Goal: Complete application form: Complete application form

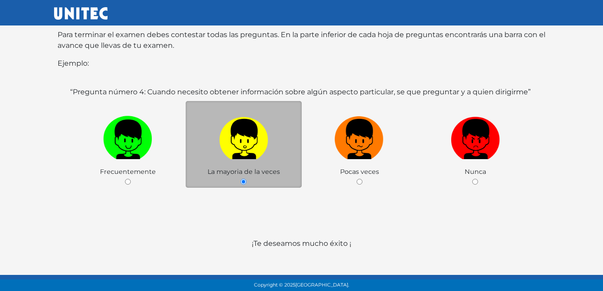
scroll to position [173, 0]
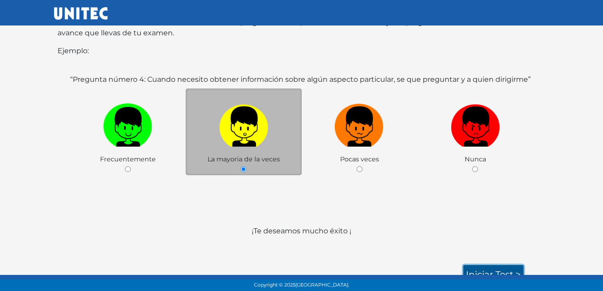
click at [507, 266] on link "Iniciar test >" at bounding box center [493, 274] width 60 height 19
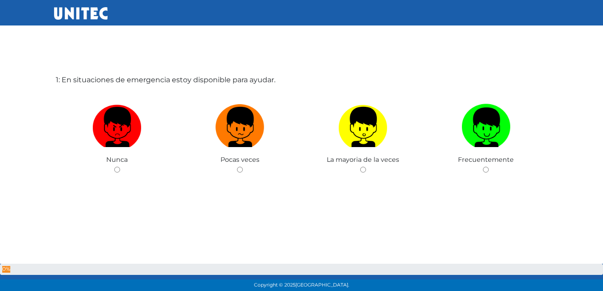
scroll to position [45, 0]
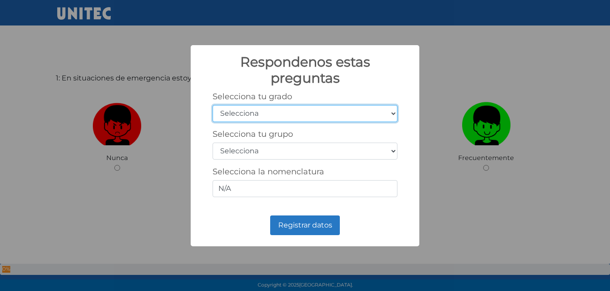
click at [281, 110] on select "Selecciona 1er grado 2do grado 3er grado 4to grado 5to grado 6to grado" at bounding box center [305, 113] width 185 height 17
select select "5"
click at [213, 105] on select "Selecciona 1er grado 2do grado 3er grado 4to grado 5to grado 6to grado" at bounding box center [305, 113] width 185 height 17
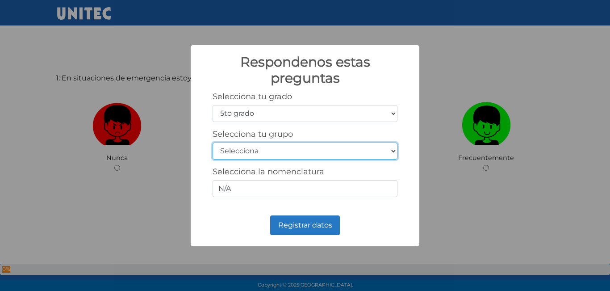
click at [239, 149] on select "Selecciona A B C D E F G H I J K L M N O P Q R S T U V W X Y Z" at bounding box center [305, 150] width 185 height 17
select select "b"
click at [213, 142] on select "Selecciona A B C D E F G H I J K L M N O P Q R S T U V W X Y Z" at bounding box center [305, 150] width 185 height 17
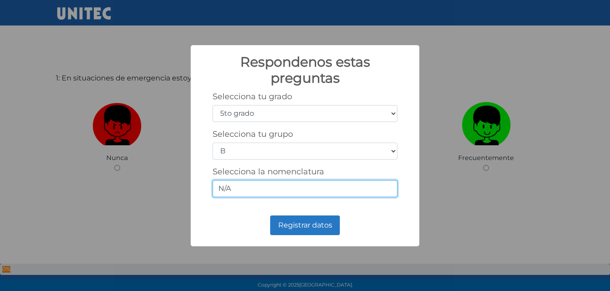
click at [282, 184] on input "N/A" at bounding box center [305, 188] width 185 height 17
type input "N"
type input "5-2"
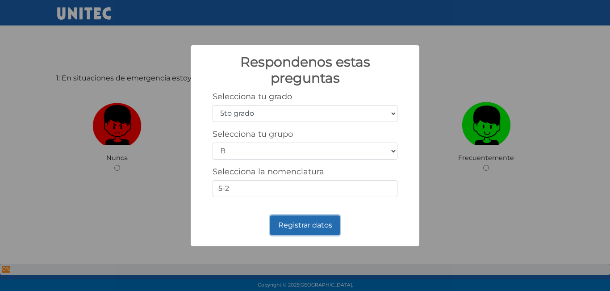
click at [309, 218] on button "Registrar datos" at bounding box center [305, 225] width 70 height 20
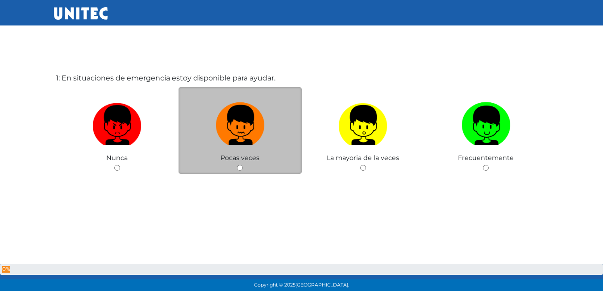
click at [254, 130] on img at bounding box center [240, 122] width 49 height 47
click at [243, 165] on input "radio" at bounding box center [240, 168] width 6 height 6
radio input "true"
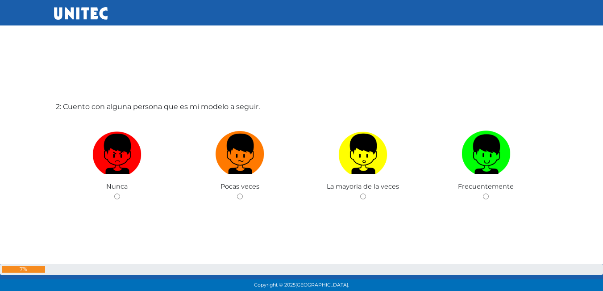
scroll to position [314, 0]
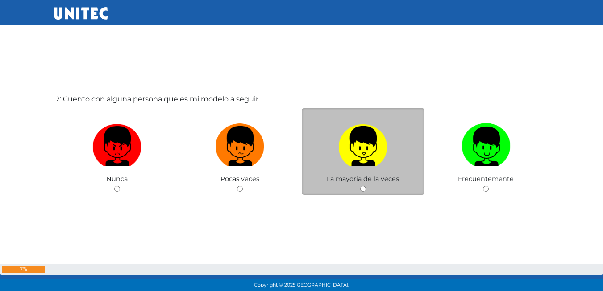
click at [367, 164] on img at bounding box center [362, 143] width 49 height 47
click at [366, 186] on input "radio" at bounding box center [363, 189] width 6 height 6
radio input "true"
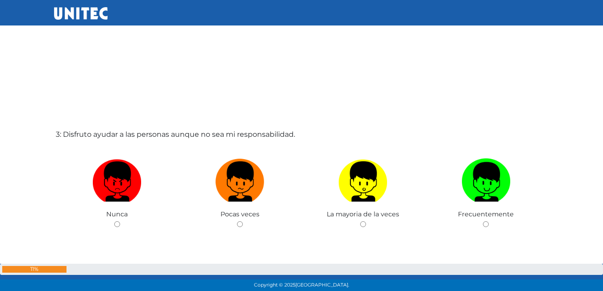
scroll to position [583, 0]
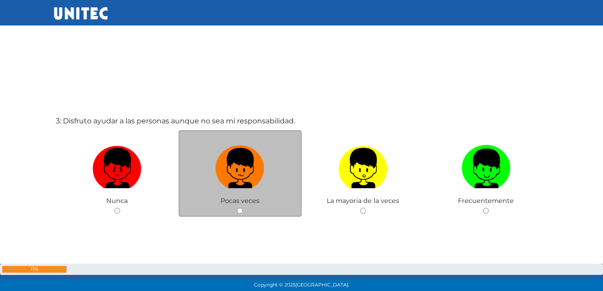
click at [271, 173] on label at bounding box center [240, 168] width 123 height 54
click at [243, 208] on input "radio" at bounding box center [240, 211] width 6 height 6
radio input "true"
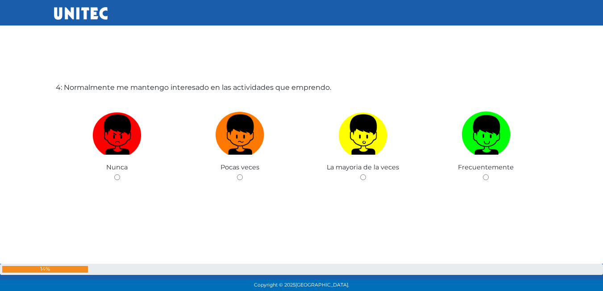
scroll to position [917, 0]
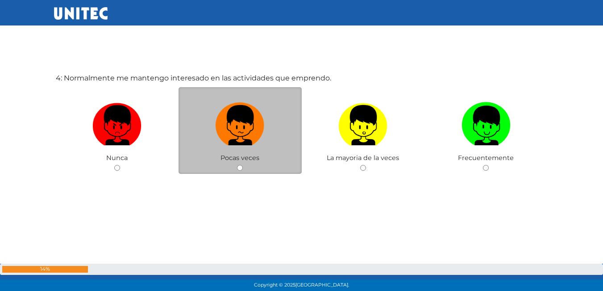
click at [263, 129] on img at bounding box center [240, 122] width 49 height 47
click at [243, 165] on input "radio" at bounding box center [240, 168] width 6 height 6
radio input "true"
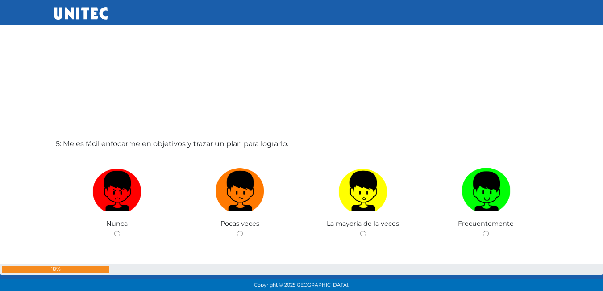
scroll to position [1231, 0]
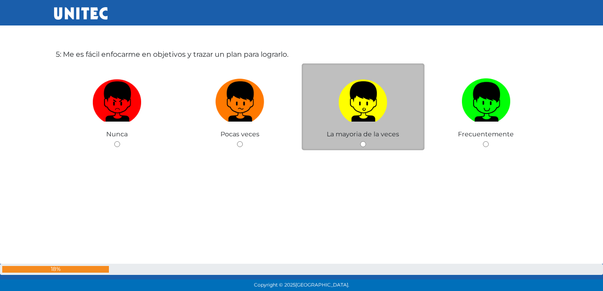
click at [401, 116] on label at bounding box center [363, 102] width 123 height 54
click at [366, 141] on input "radio" at bounding box center [363, 144] width 6 height 6
radio input "true"
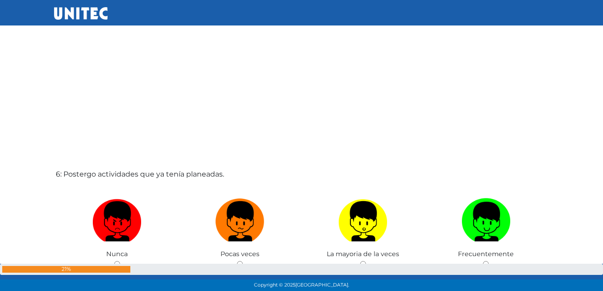
scroll to position [1456, 0]
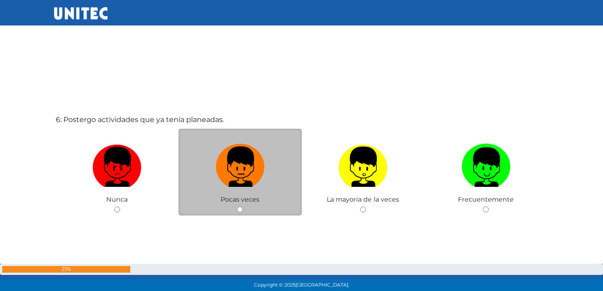
click at [229, 172] on img at bounding box center [240, 163] width 49 height 47
click at [237, 206] on input "radio" at bounding box center [240, 209] width 6 height 6
radio input "true"
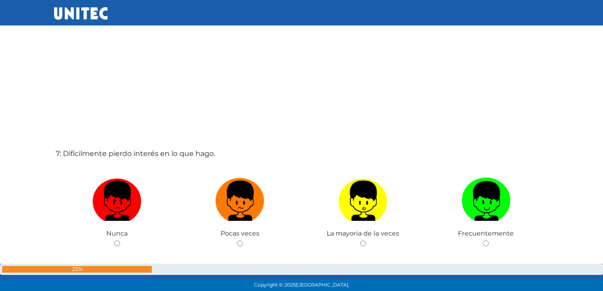
scroll to position [1758, 0]
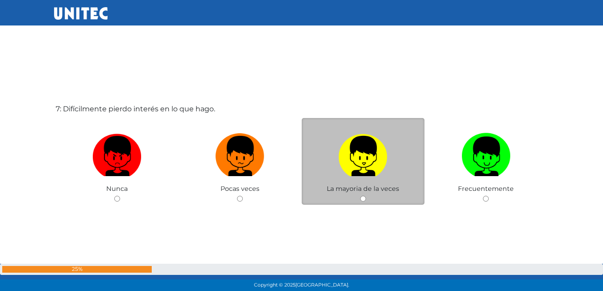
click at [344, 161] on img at bounding box center [362, 152] width 49 height 47
click at [360, 196] on input "radio" at bounding box center [363, 199] width 6 height 6
radio input "true"
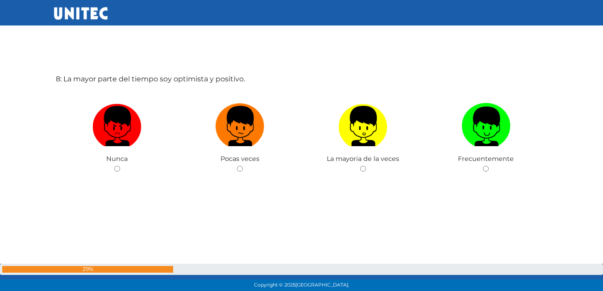
scroll to position [2079, 0]
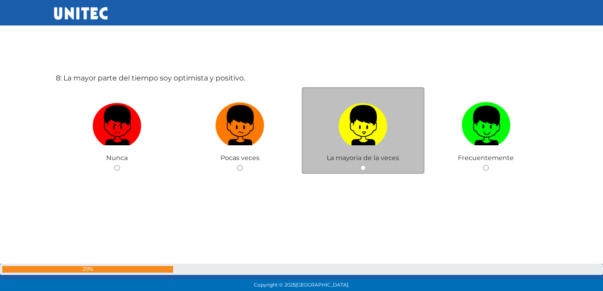
click at [354, 135] on img at bounding box center [362, 122] width 49 height 47
click at [360, 165] on input "radio" at bounding box center [363, 168] width 6 height 6
radio input "true"
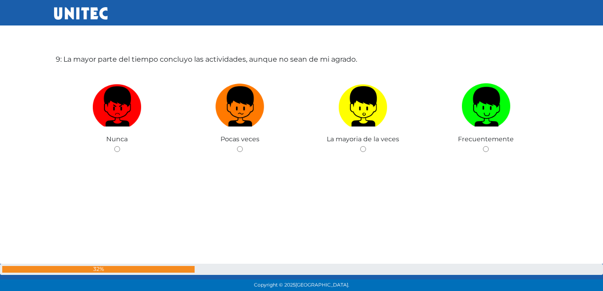
scroll to position [2393, 0]
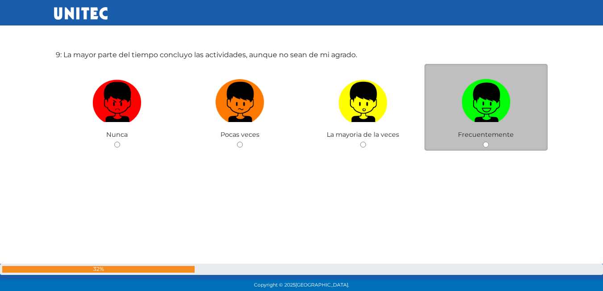
click at [483, 104] on img at bounding box center [486, 98] width 49 height 47
click at [483, 142] on input "radio" at bounding box center [486, 145] width 6 height 6
radio input "true"
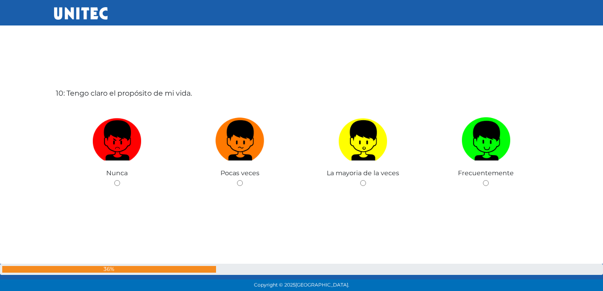
scroll to position [2661, 0]
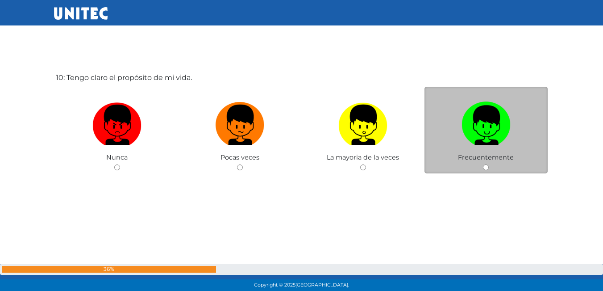
click at [506, 165] on div "Frecuentemente" at bounding box center [486, 130] width 123 height 87
click at [478, 170] on div "Frecuentemente" at bounding box center [486, 130] width 123 height 87
click at [484, 169] on input "radio" at bounding box center [486, 167] width 6 height 6
radio input "true"
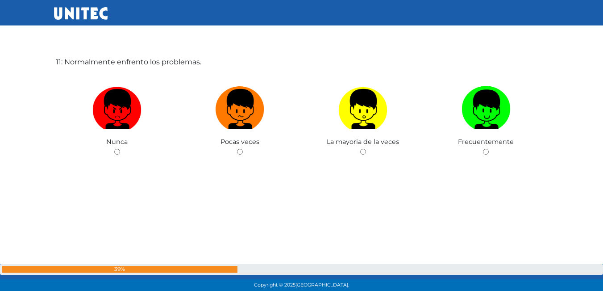
scroll to position [2974, 0]
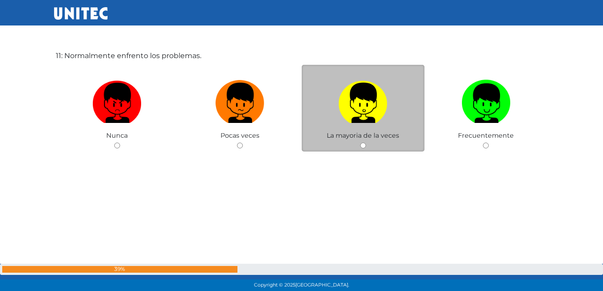
click at [367, 148] on div "La mayoria de la veces" at bounding box center [363, 108] width 123 height 87
click at [362, 146] on input "radio" at bounding box center [363, 145] width 6 height 6
radio input "true"
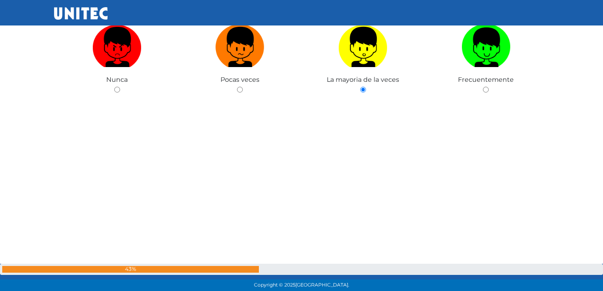
scroll to position [3226, 0]
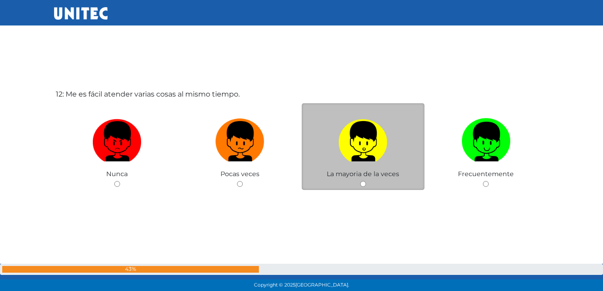
click at [364, 182] on input "radio" at bounding box center [363, 184] width 6 height 6
radio input "true"
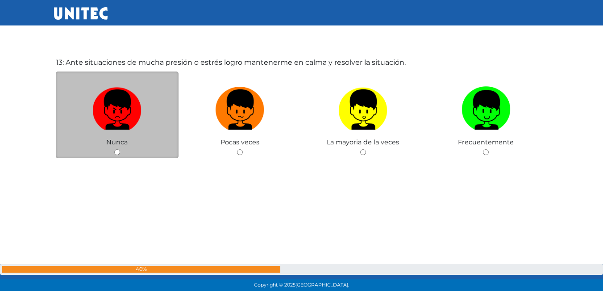
scroll to position [3533, 0]
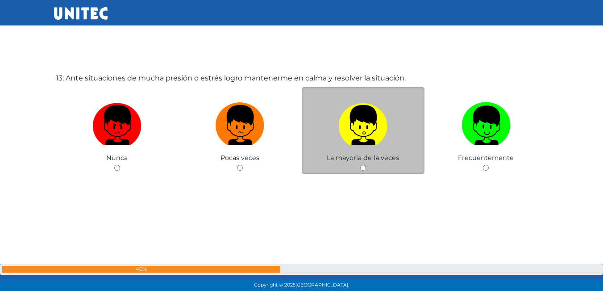
click at [364, 167] on input "radio" at bounding box center [363, 168] width 6 height 6
radio input "true"
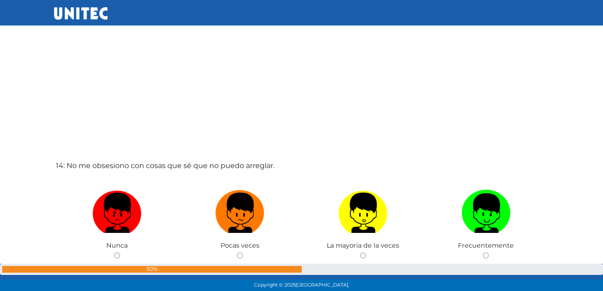
scroll to position [3783, 0]
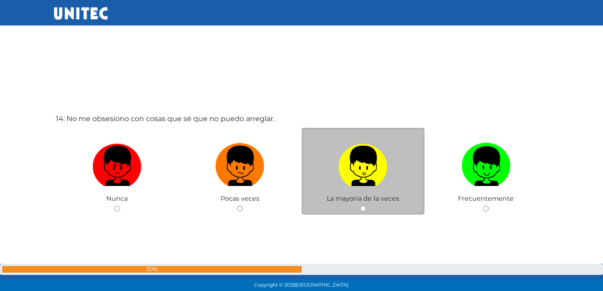
click at [362, 209] on input "radio" at bounding box center [363, 208] width 6 height 6
radio input "true"
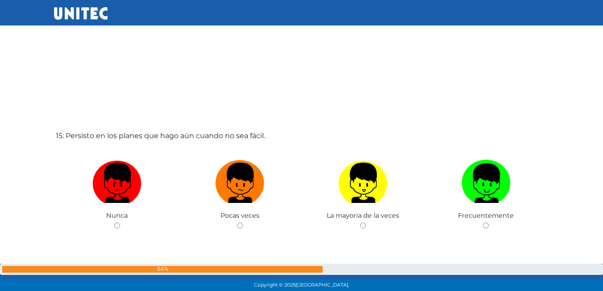
scroll to position [4096, 0]
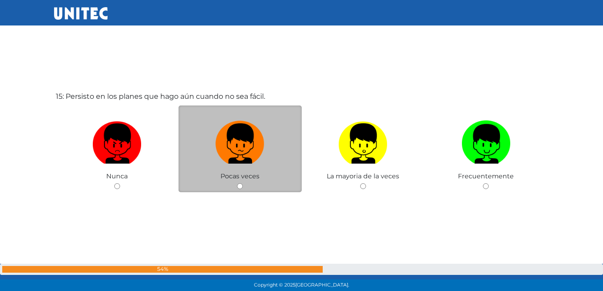
click at [238, 183] on div "Pocas veces" at bounding box center [240, 148] width 123 height 87
click at [240, 183] on input "radio" at bounding box center [240, 186] width 6 height 6
radio input "true"
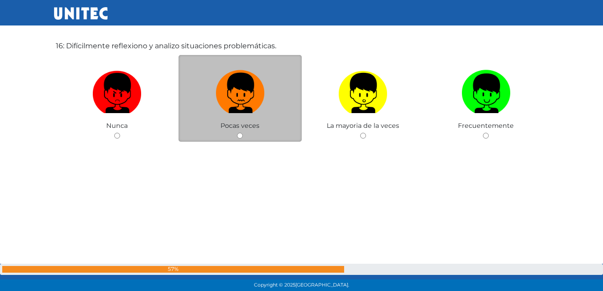
scroll to position [4442, 0]
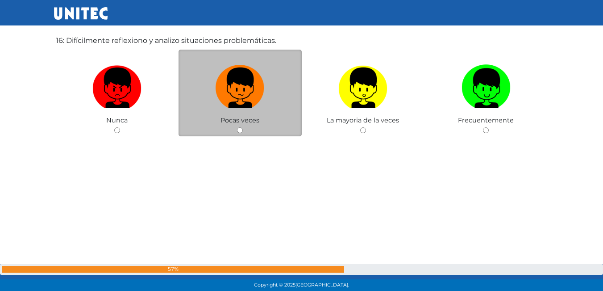
click at [238, 127] on div "Pocas veces" at bounding box center [240, 93] width 123 height 87
click at [242, 131] on input "radio" at bounding box center [240, 130] width 6 height 6
radio input "true"
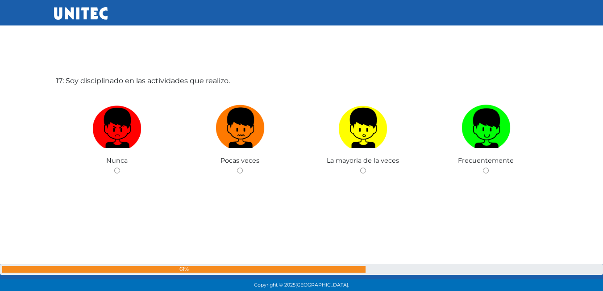
scroll to position [4695, 0]
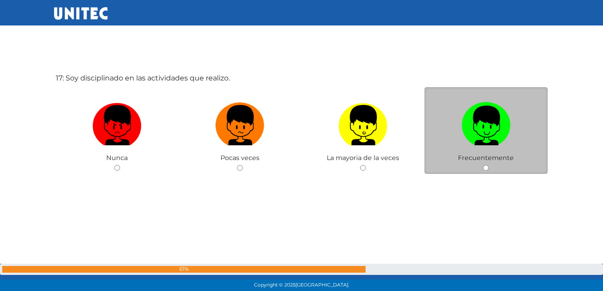
click at [487, 165] on input "radio" at bounding box center [486, 168] width 6 height 6
radio input "true"
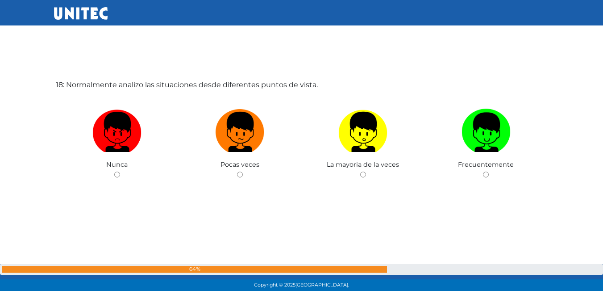
scroll to position [4986, 0]
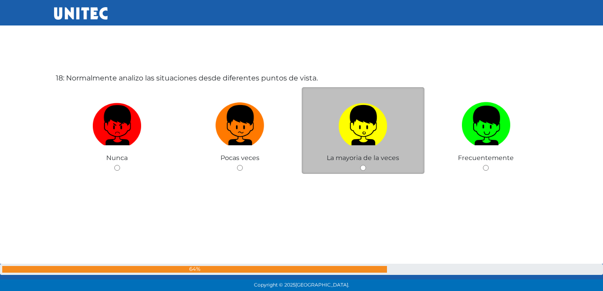
click at [364, 165] on input "radio" at bounding box center [363, 168] width 6 height 6
radio input "true"
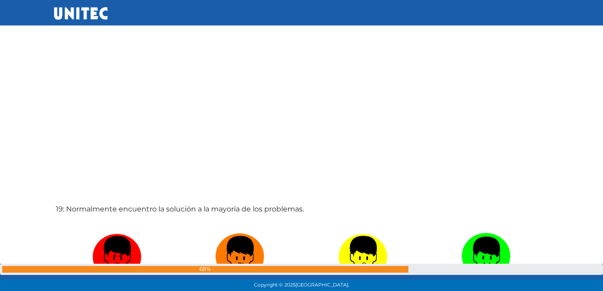
scroll to position [5280, 0]
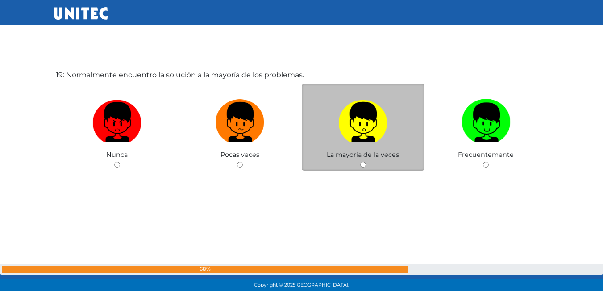
click at [362, 163] on input "radio" at bounding box center [363, 165] width 6 height 6
radio input "true"
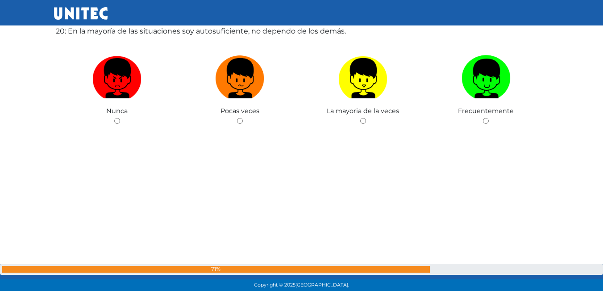
scroll to position [5569, 0]
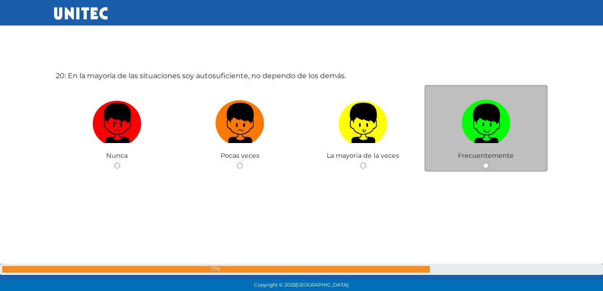
click at [483, 167] on input "radio" at bounding box center [486, 166] width 6 height 6
radio input "true"
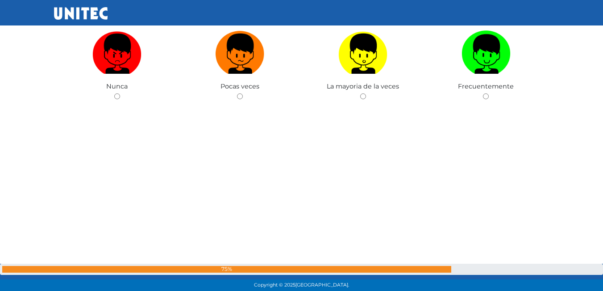
scroll to position [5885, 0]
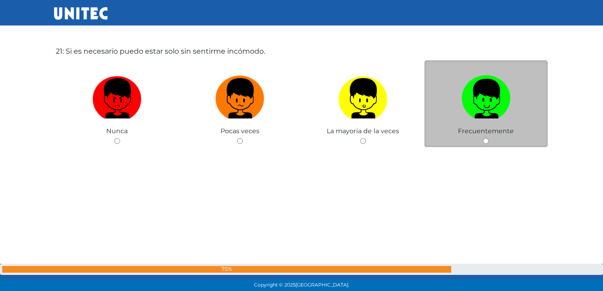
click at [486, 140] on input "radio" at bounding box center [486, 141] width 6 height 6
radio input "true"
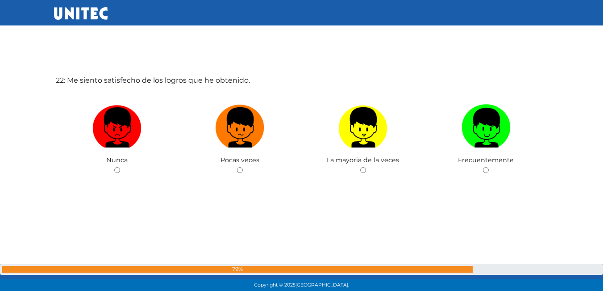
scroll to position [6147, 0]
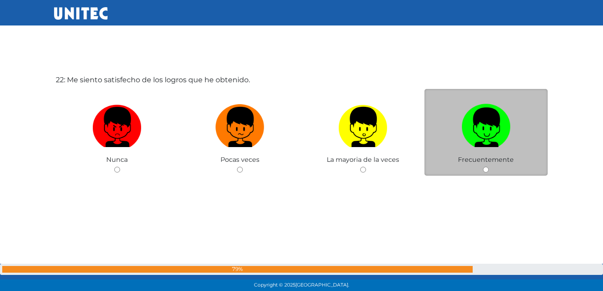
click at [484, 164] on div "Frecuentemente" at bounding box center [486, 132] width 123 height 87
click at [490, 168] on div "Frecuentemente" at bounding box center [486, 132] width 123 height 87
click at [489, 168] on input "radio" at bounding box center [486, 170] width 6 height 6
radio input "true"
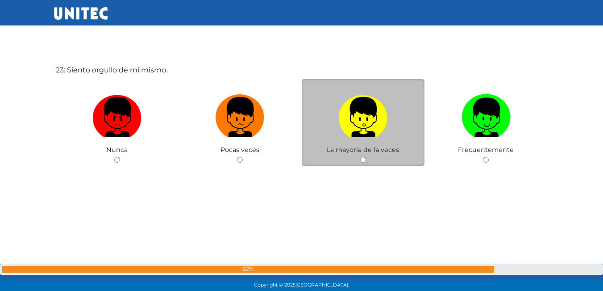
scroll to position [6451, 0]
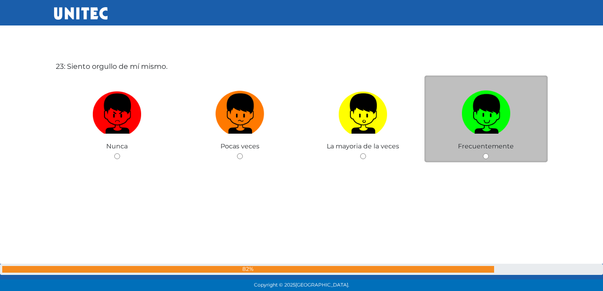
click at [488, 157] on input "radio" at bounding box center [486, 156] width 6 height 6
radio input "true"
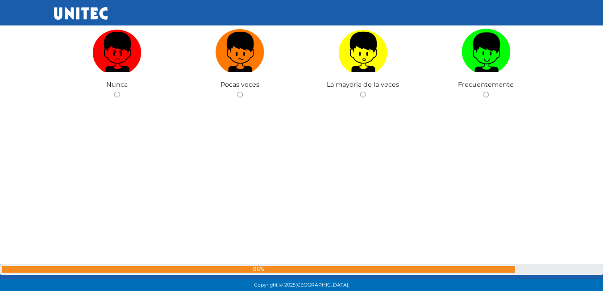
scroll to position [6758, 0]
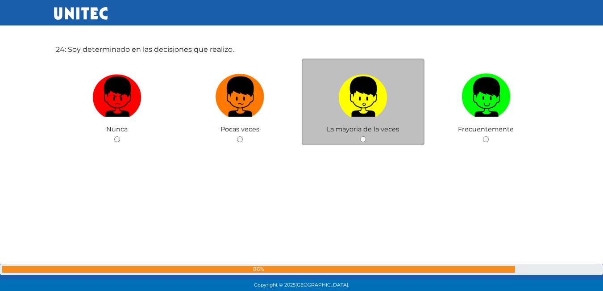
click at [361, 139] on input "radio" at bounding box center [363, 139] width 6 height 6
radio input "true"
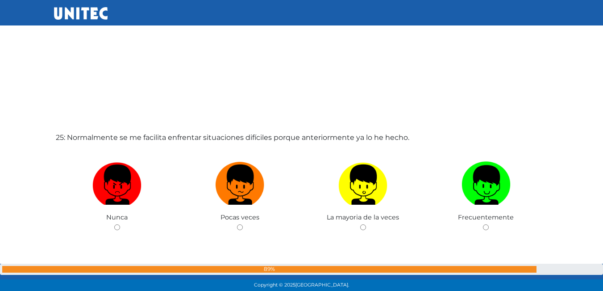
scroll to position [7006, 0]
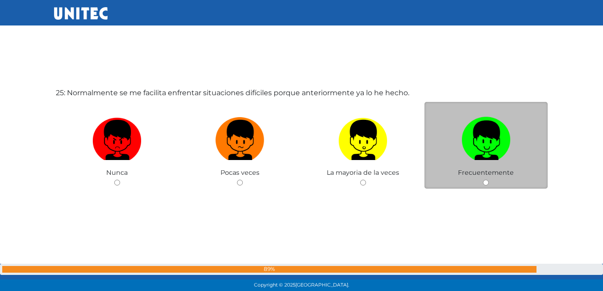
click at [485, 178] on div "Frecuentemente" at bounding box center [486, 145] width 123 height 87
click at [486, 181] on input "radio" at bounding box center [486, 182] width 6 height 6
radio input "true"
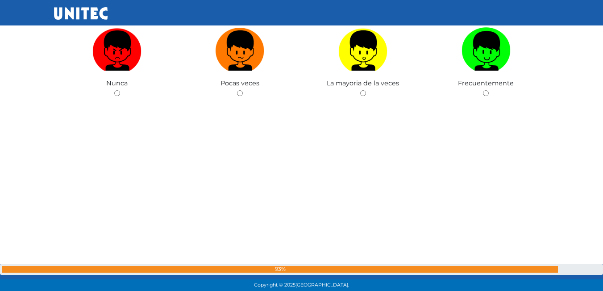
scroll to position [7296, 0]
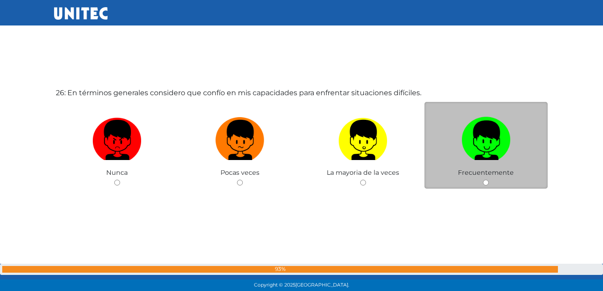
click at [488, 181] on input "radio" at bounding box center [486, 182] width 6 height 6
radio input "true"
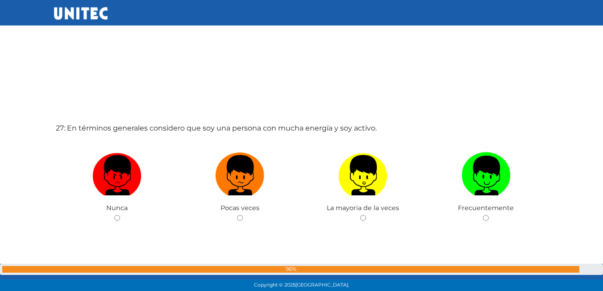
scroll to position [7596, 0]
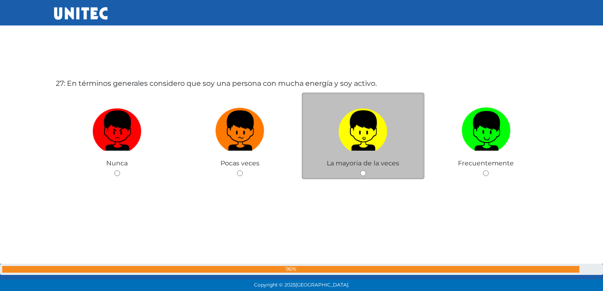
click at [363, 176] on input "radio" at bounding box center [363, 173] width 6 height 6
radio input "true"
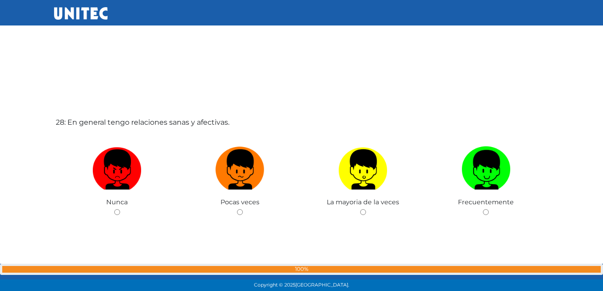
scroll to position [7848, 0]
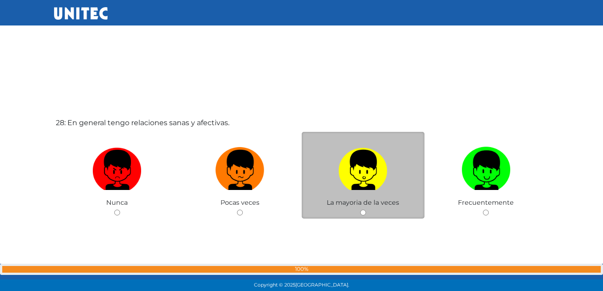
click at [364, 213] on input "radio" at bounding box center [363, 212] width 6 height 6
radio input "true"
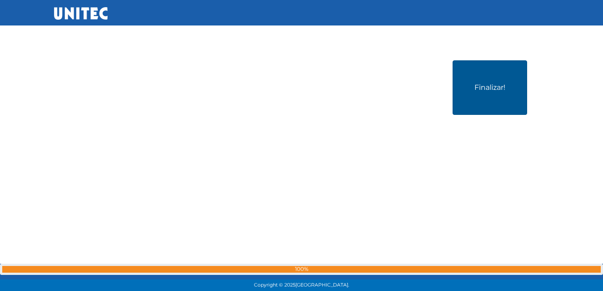
scroll to position [8201, 0]
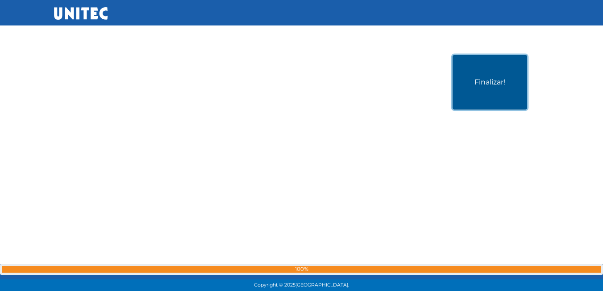
click at [487, 96] on button "Finalizar!" at bounding box center [490, 82] width 75 height 54
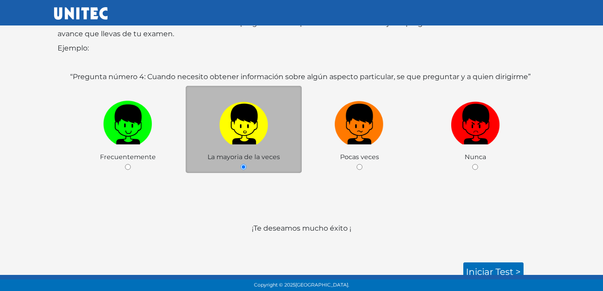
scroll to position [133, 0]
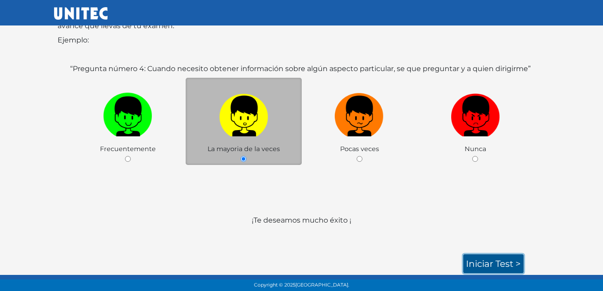
click at [498, 263] on link "Iniciar test >" at bounding box center [493, 263] width 60 height 19
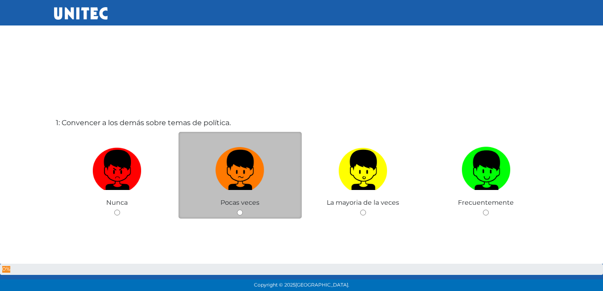
click at [243, 211] on div "Pocas veces" at bounding box center [240, 175] width 123 height 87
click at [242, 211] on input "radio" at bounding box center [240, 212] width 6 height 6
radio input "true"
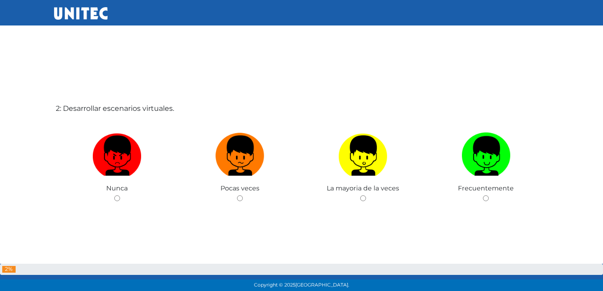
scroll to position [335, 0]
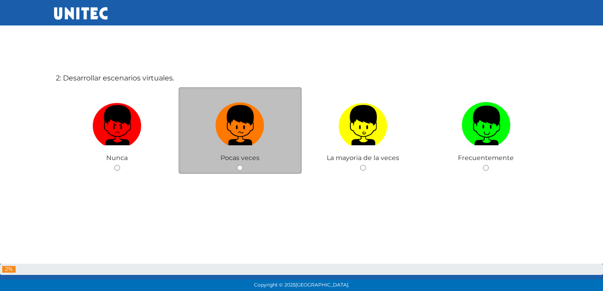
click at [237, 167] on input "radio" at bounding box center [240, 168] width 6 height 6
radio input "true"
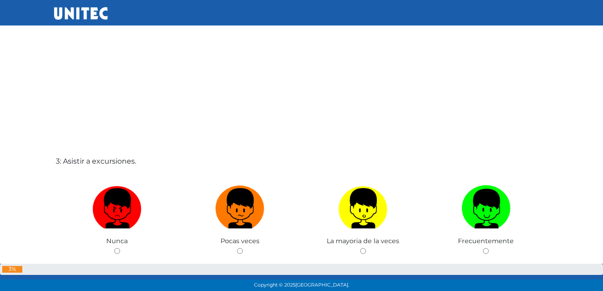
scroll to position [588, 0]
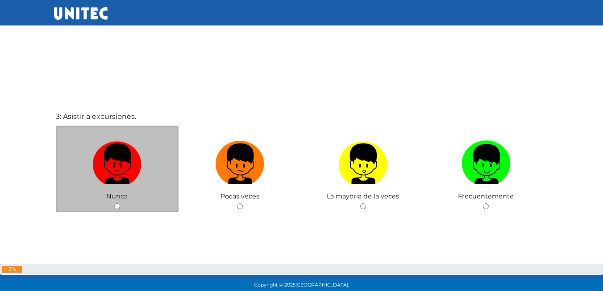
click at [115, 209] on input "radio" at bounding box center [117, 206] width 6 height 6
radio input "true"
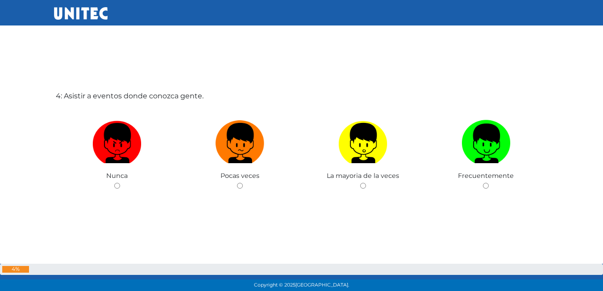
scroll to position [901, 0]
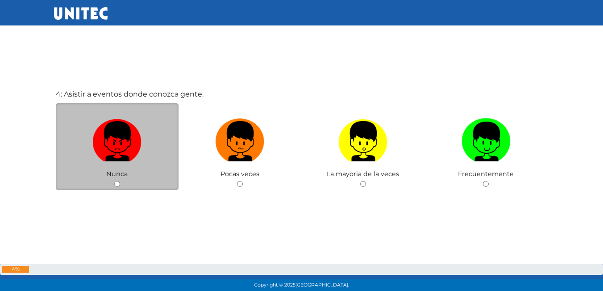
click at [114, 186] on input "radio" at bounding box center [117, 184] width 6 height 6
radio input "true"
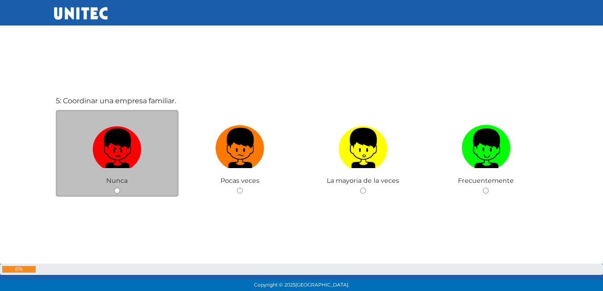
scroll to position [1207, 0]
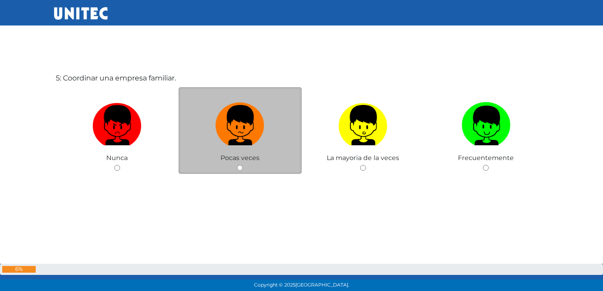
click at [239, 170] on input "radio" at bounding box center [240, 168] width 6 height 6
radio input "true"
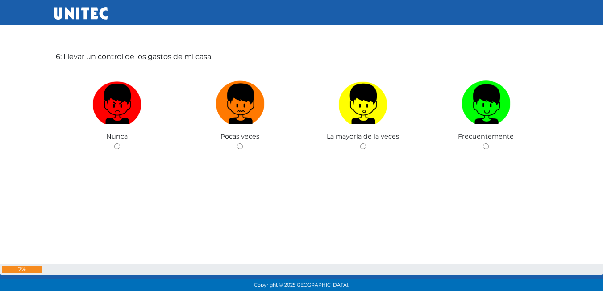
scroll to position [1468, 0]
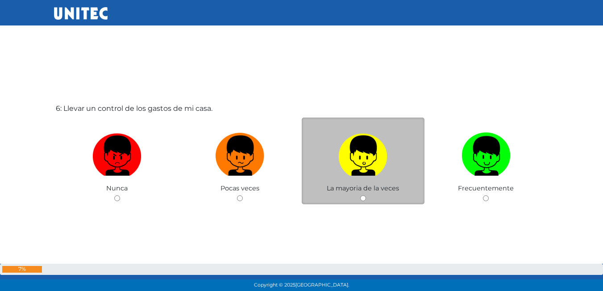
click at [368, 196] on div "La mayoria de la veces" at bounding box center [363, 160] width 123 height 87
click at [362, 195] on input "radio" at bounding box center [363, 198] width 6 height 6
radio input "true"
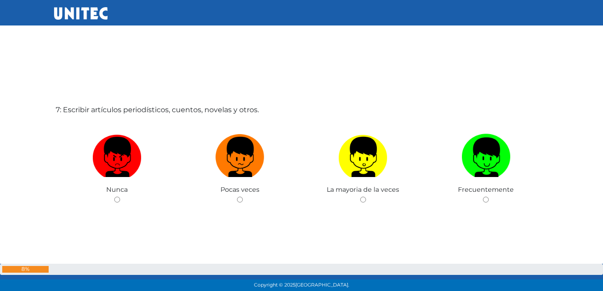
scroll to position [1802, 0]
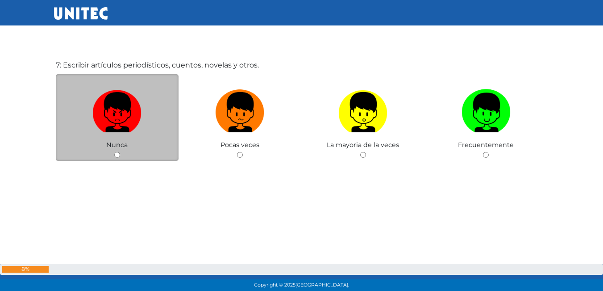
click at [117, 153] on input "radio" at bounding box center [117, 155] width 6 height 6
radio input "true"
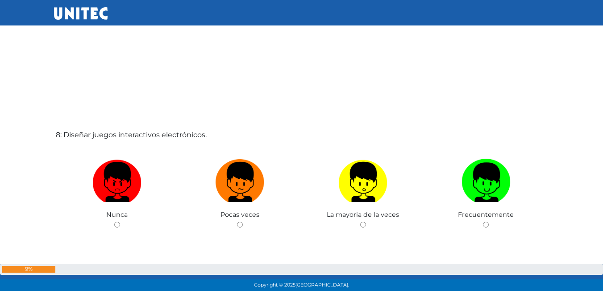
scroll to position [2072, 0]
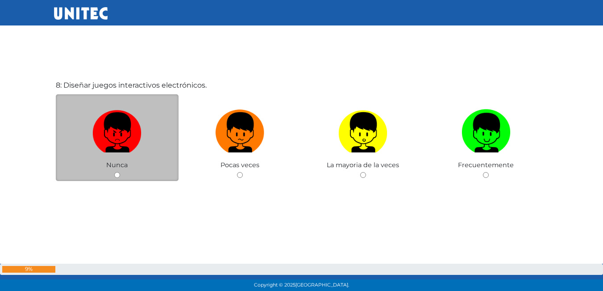
click at [117, 172] on input "radio" at bounding box center [117, 175] width 6 height 6
radio input "true"
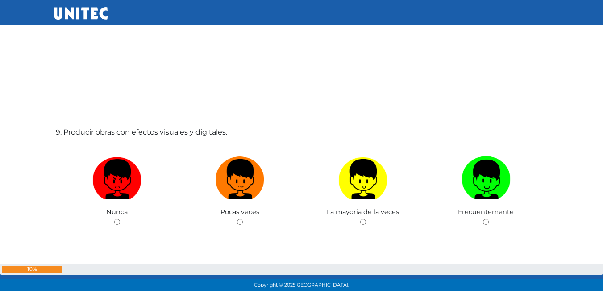
scroll to position [2326, 0]
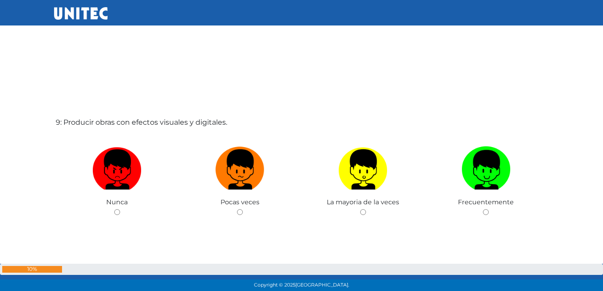
drag, startPoint x: 118, startPoint y: 209, endPoint x: 148, endPoint y: 215, distance: 30.9
click at [119, 211] on input "radio" at bounding box center [117, 212] width 6 height 6
radio input "true"
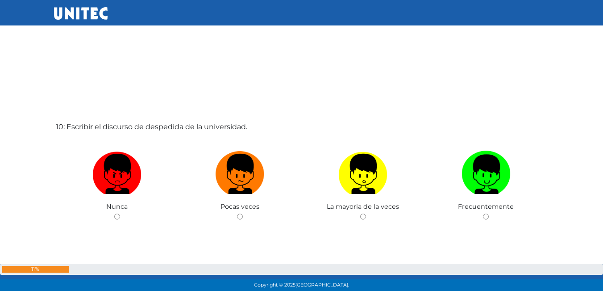
scroll to position [2626, 0]
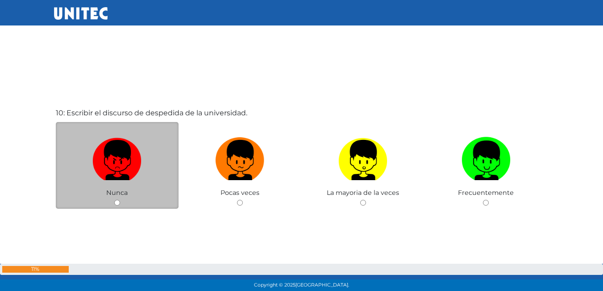
click at [117, 204] on input "radio" at bounding box center [117, 203] width 6 height 6
radio input "true"
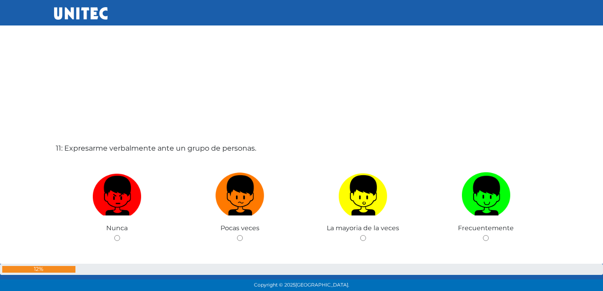
scroll to position [2926, 0]
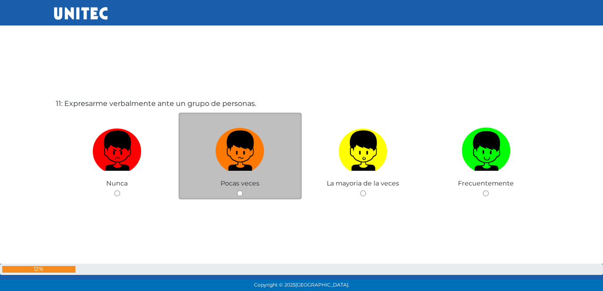
click at [238, 196] on input "radio" at bounding box center [240, 193] width 6 height 6
radio input "true"
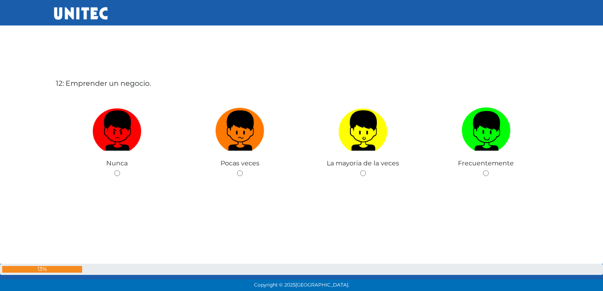
scroll to position [3242, 0]
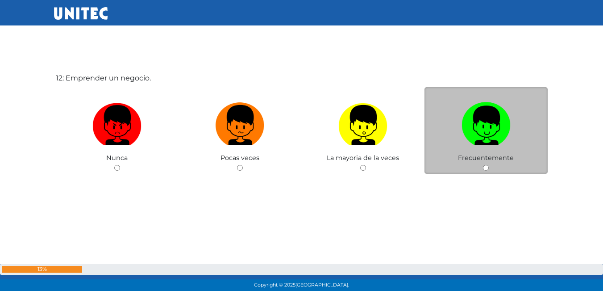
click at [484, 169] on input "radio" at bounding box center [486, 168] width 6 height 6
radio input "true"
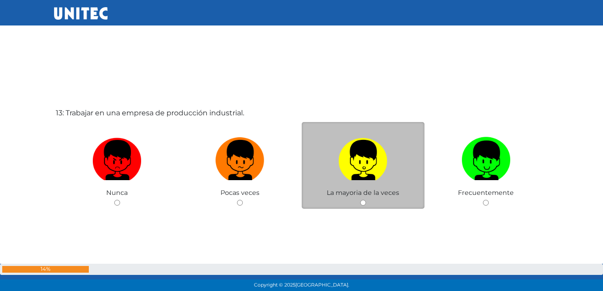
scroll to position [3488, 0]
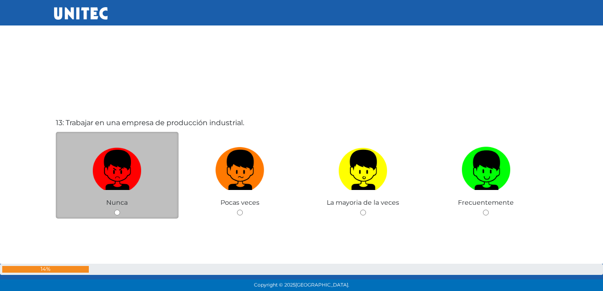
click at [119, 209] on div "Nunca" at bounding box center [117, 175] width 123 height 87
click at [118, 209] on input "radio" at bounding box center [117, 212] width 6 height 6
radio input "true"
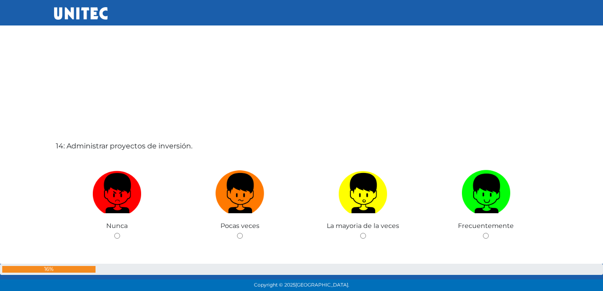
scroll to position [3800, 0]
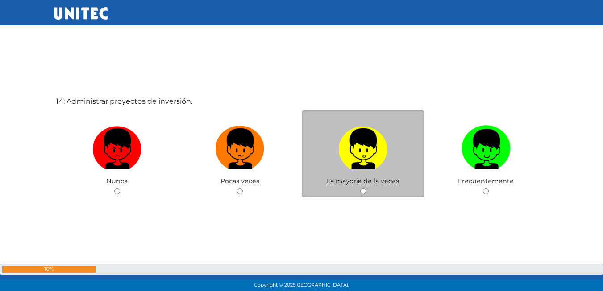
click at [363, 193] on input "radio" at bounding box center [363, 191] width 6 height 6
radio input "true"
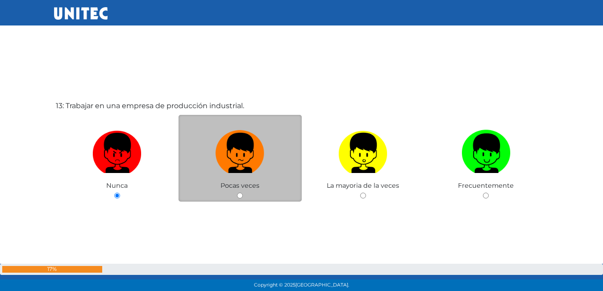
scroll to position [3489, 0]
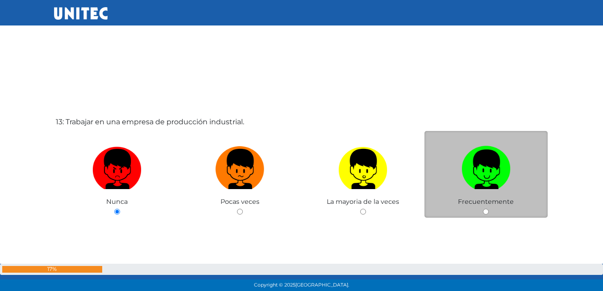
click at [490, 213] on div "Frecuentemente" at bounding box center [486, 174] width 123 height 87
click at [488, 212] on input "radio" at bounding box center [486, 212] width 6 height 6
radio input "true"
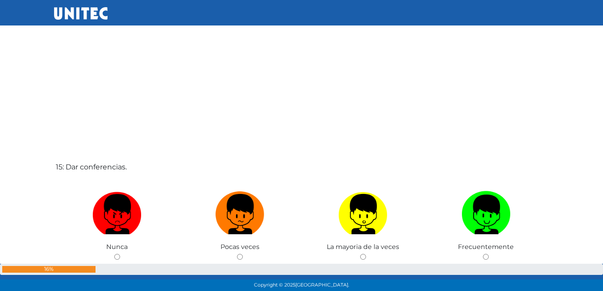
scroll to position [4070, 0]
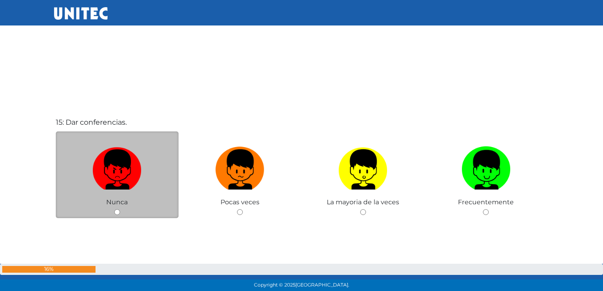
click at [115, 215] on input "radio" at bounding box center [117, 212] width 6 height 6
radio input "true"
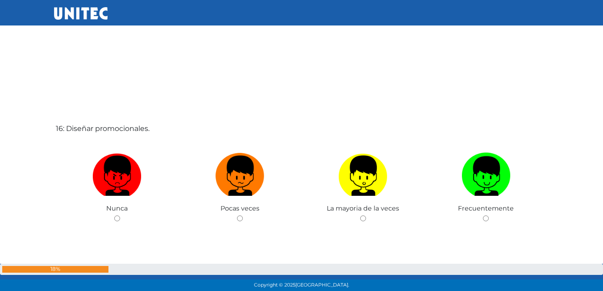
scroll to position [4404, 0]
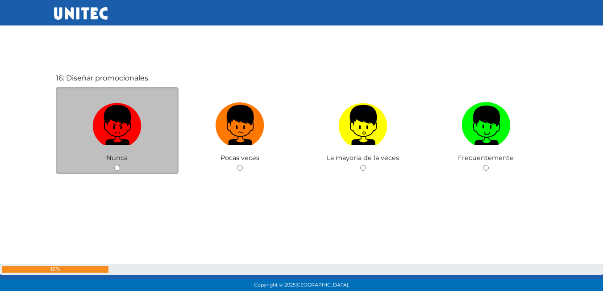
click at [116, 170] on input "radio" at bounding box center [117, 168] width 6 height 6
radio input "true"
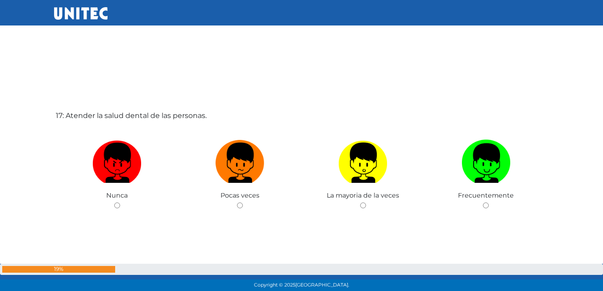
scroll to position [4663, 0]
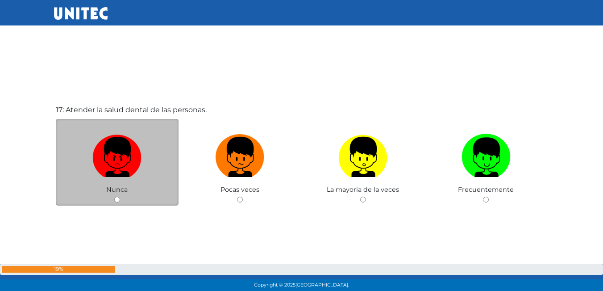
click at [115, 200] on input "radio" at bounding box center [117, 199] width 6 height 6
radio input "true"
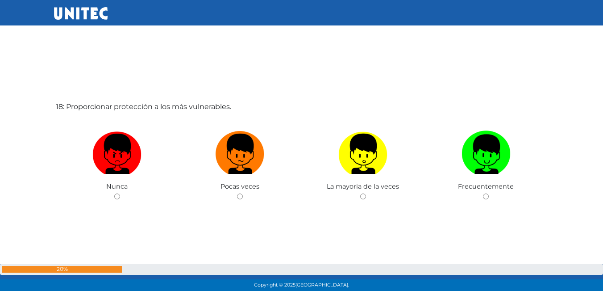
scroll to position [4963, 0]
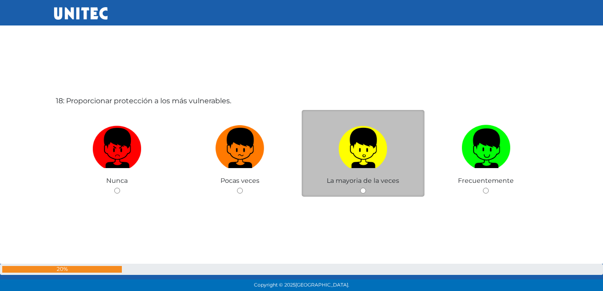
click at [359, 191] on div "La mayoria de la veces" at bounding box center [363, 153] width 123 height 87
click at [361, 192] on input "radio" at bounding box center [363, 191] width 6 height 6
radio input "true"
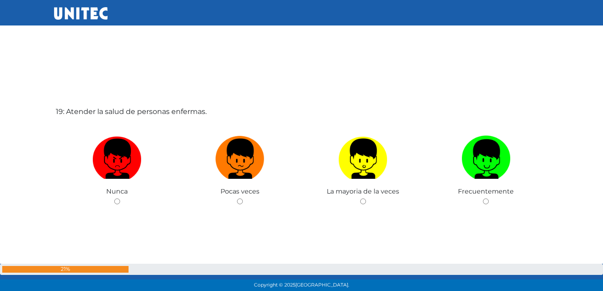
scroll to position [5276, 0]
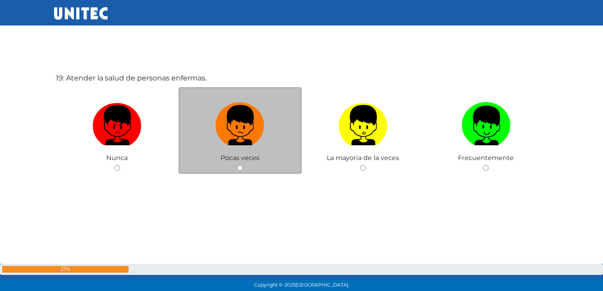
click at [242, 168] on input "radio" at bounding box center [240, 168] width 6 height 6
radio input "true"
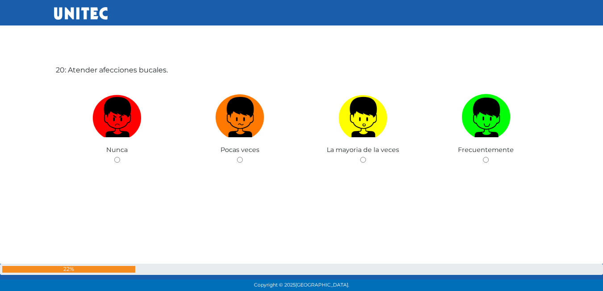
scroll to position [5591, 0]
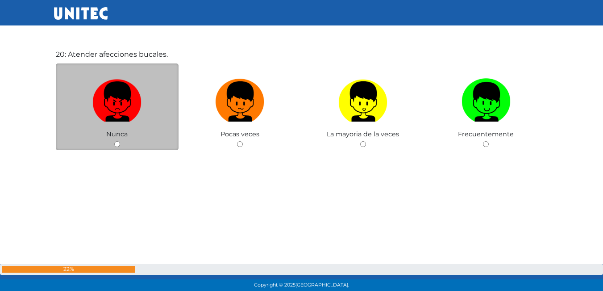
click at [117, 141] on div "Nunca" at bounding box center [117, 106] width 123 height 87
click at [118, 142] on input "radio" at bounding box center [117, 144] width 6 height 6
radio input "true"
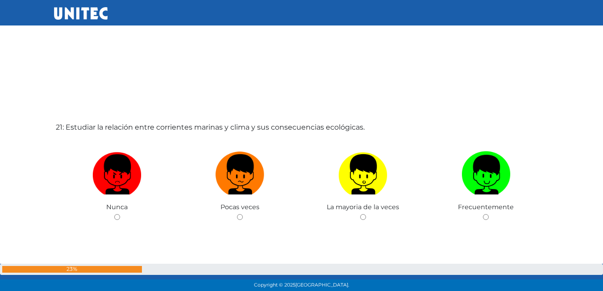
scroll to position [5853, 0]
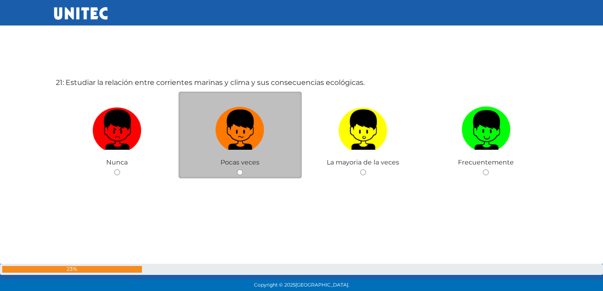
click at [240, 170] on input "radio" at bounding box center [240, 172] width 6 height 6
radio input "true"
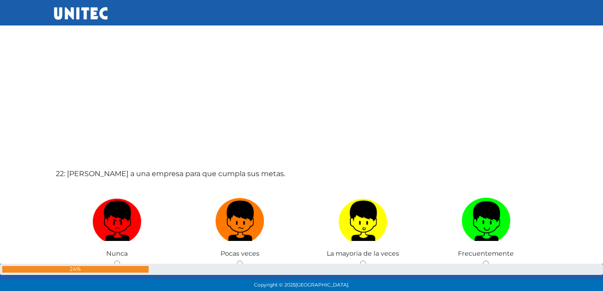
scroll to position [6121, 0]
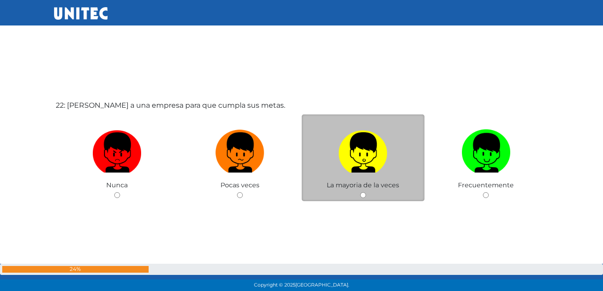
click at [362, 195] on input "radio" at bounding box center [363, 195] width 6 height 6
radio input "true"
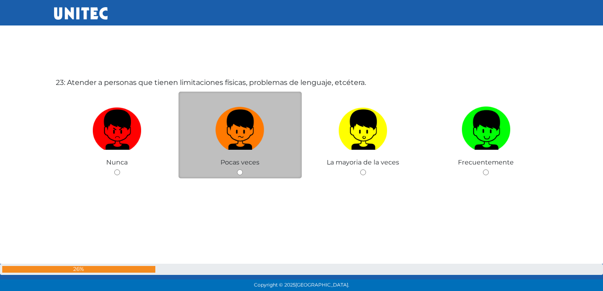
scroll to position [6479, 0]
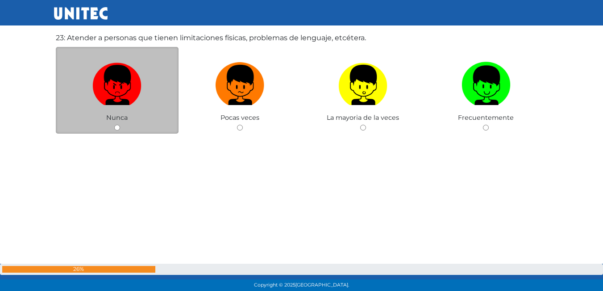
click at [117, 123] on div "Nunca" at bounding box center [117, 90] width 123 height 87
click at [119, 127] on input "radio" at bounding box center [117, 128] width 6 height 6
radio input "true"
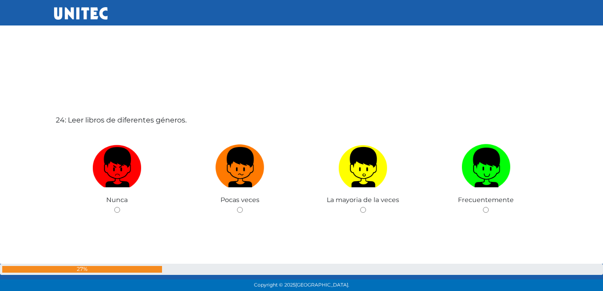
scroll to position [6688, 0]
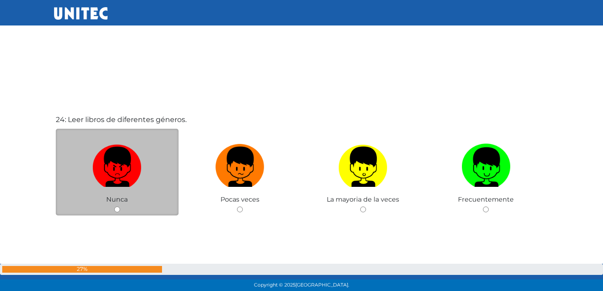
click at [117, 207] on input "radio" at bounding box center [117, 209] width 6 height 6
radio input "true"
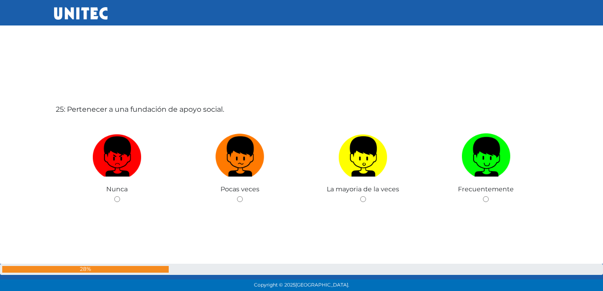
scroll to position [6990, 0]
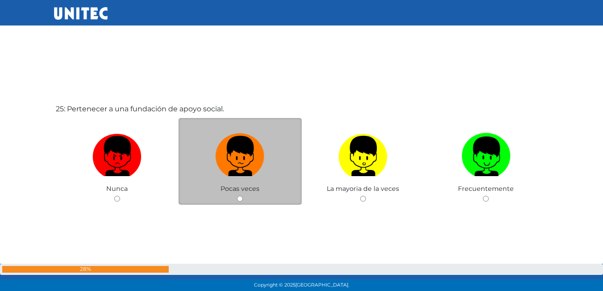
click at [243, 199] on div "Pocas veces" at bounding box center [240, 161] width 123 height 87
click at [240, 197] on input "radio" at bounding box center [240, 199] width 6 height 6
radio input "true"
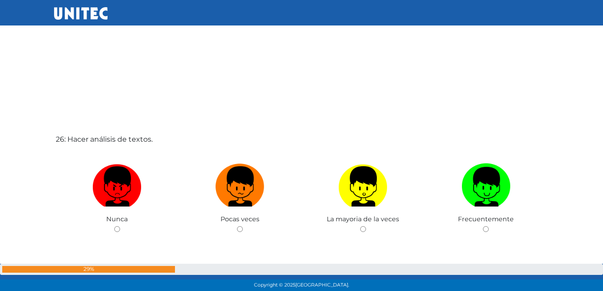
scroll to position [7295, 0]
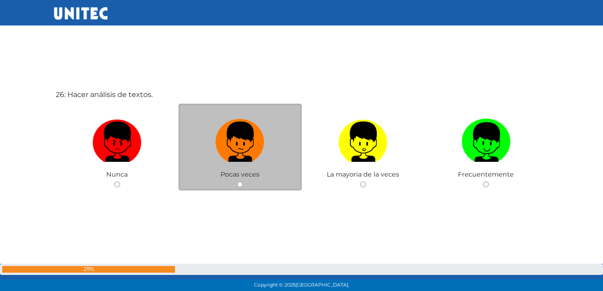
click at [238, 182] on input "radio" at bounding box center [240, 184] width 6 height 6
radio input "true"
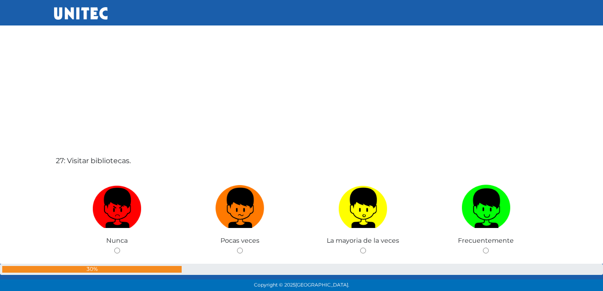
scroll to position [7564, 0]
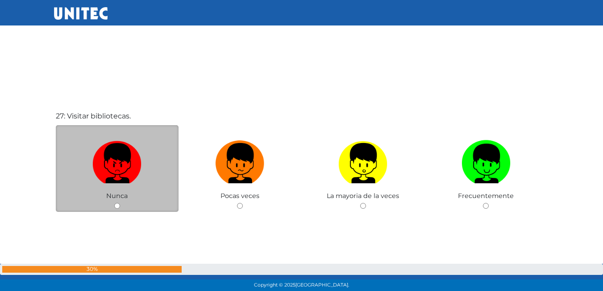
click at [117, 207] on input "radio" at bounding box center [117, 206] width 6 height 6
radio input "true"
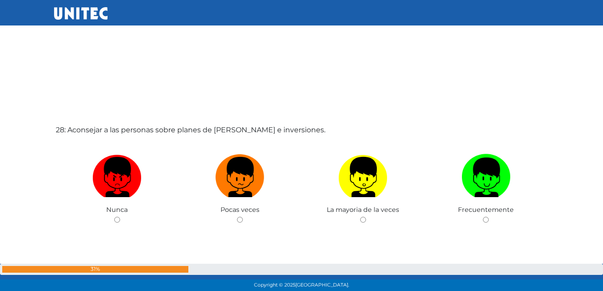
scroll to position [7862, 0]
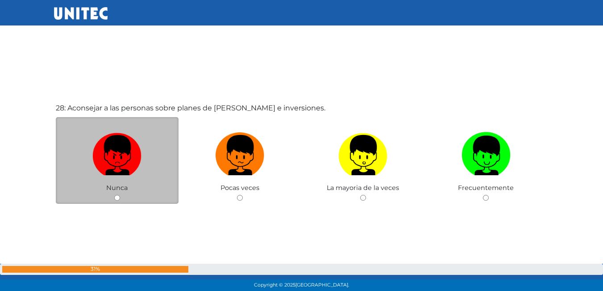
click at [114, 201] on div "Nunca" at bounding box center [117, 160] width 123 height 87
click at [115, 198] on input "radio" at bounding box center [117, 198] width 6 height 6
radio input "true"
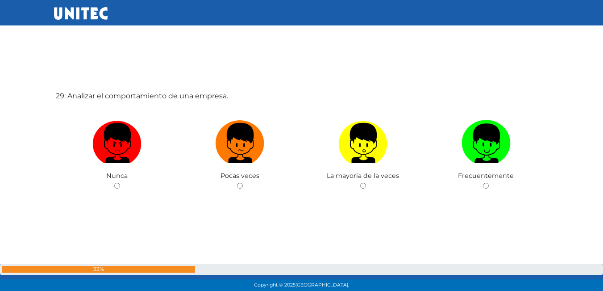
scroll to position [8175, 0]
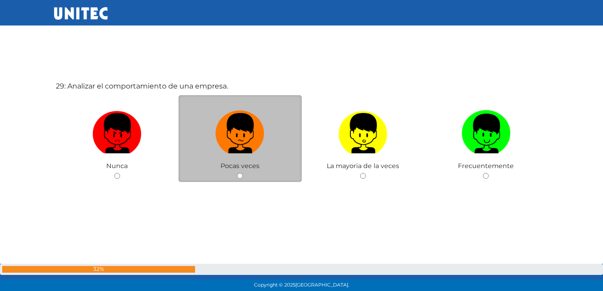
click at [241, 176] on input "radio" at bounding box center [240, 176] width 6 height 6
radio input "true"
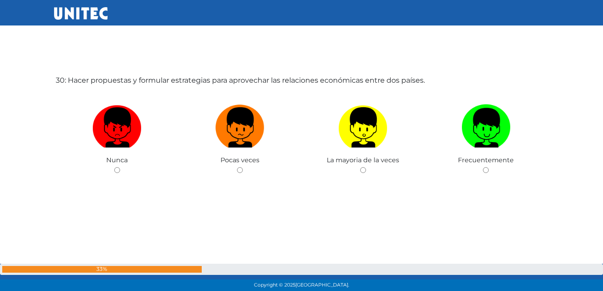
scroll to position [8474, 0]
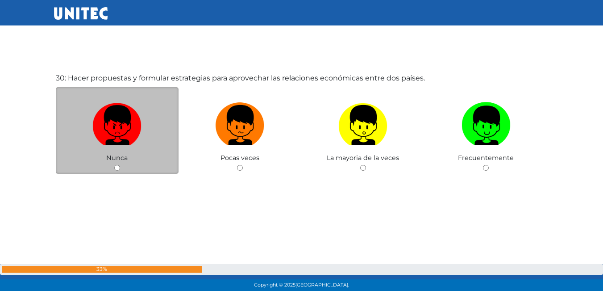
click at [114, 167] on input "radio" at bounding box center [117, 168] width 6 height 6
radio input "true"
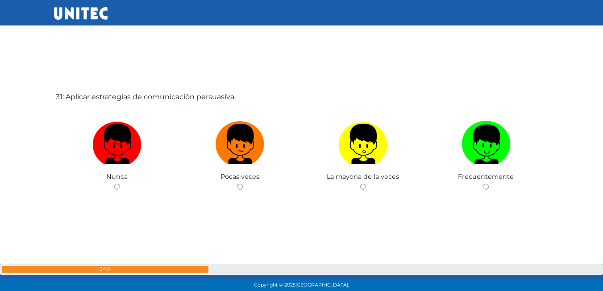
scroll to position [8764, 0]
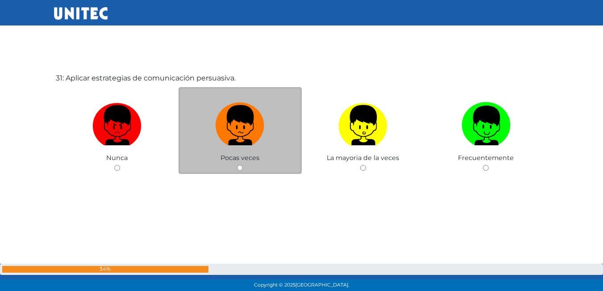
click at [243, 171] on div "Pocas veces" at bounding box center [240, 130] width 123 height 87
click at [239, 169] on input "radio" at bounding box center [240, 168] width 6 height 6
radio input "true"
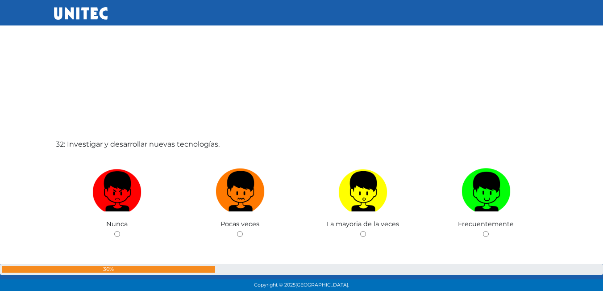
scroll to position [9034, 0]
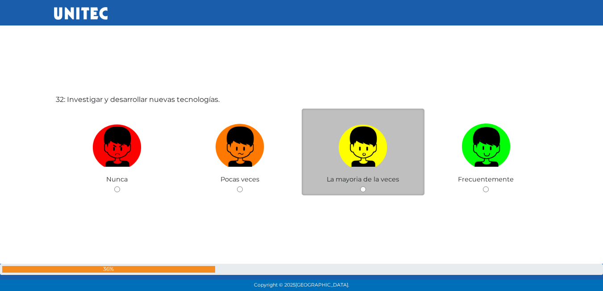
click at [366, 191] on input "radio" at bounding box center [363, 189] width 6 height 6
radio input "true"
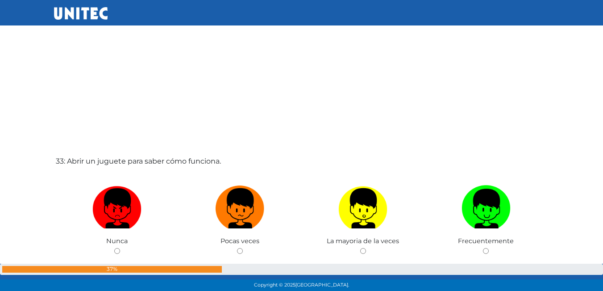
scroll to position [9303, 0]
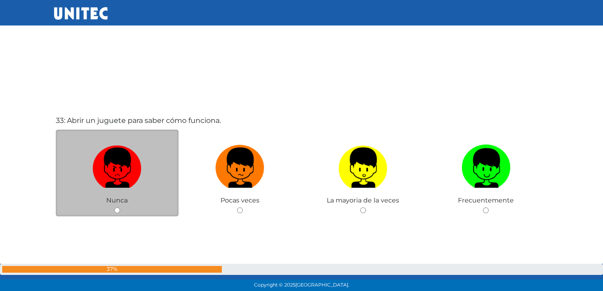
click at [119, 208] on input "radio" at bounding box center [117, 210] width 6 height 6
radio input "true"
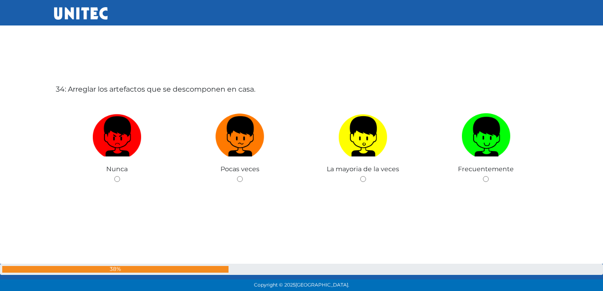
scroll to position [9617, 0]
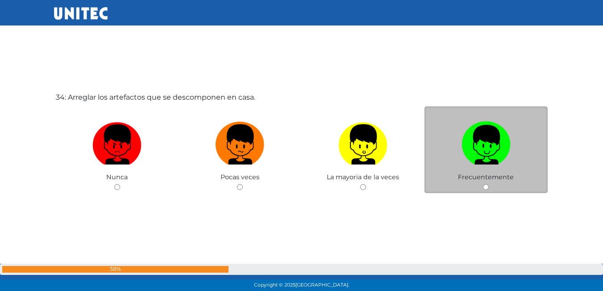
click at [484, 188] on input "radio" at bounding box center [486, 187] width 6 height 6
radio input "true"
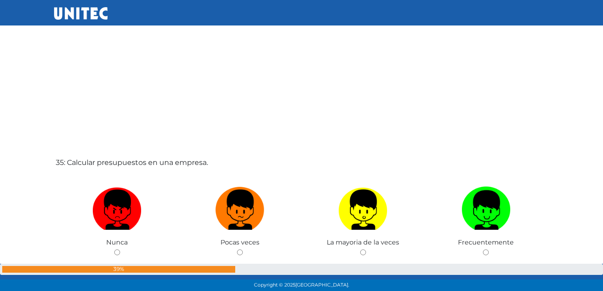
scroll to position [9976, 0]
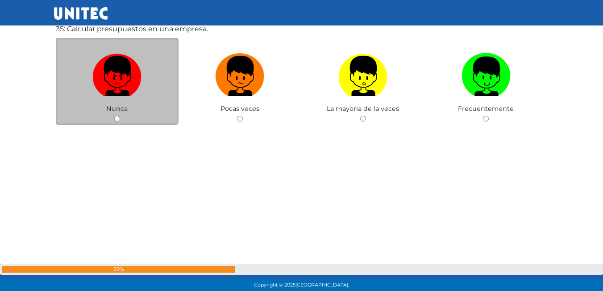
click at [117, 124] on div "Nunca" at bounding box center [117, 81] width 123 height 87
click at [117, 121] on input "radio" at bounding box center [117, 119] width 6 height 6
radio input "true"
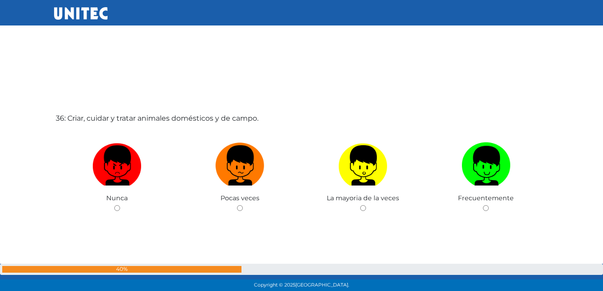
scroll to position [10198, 0]
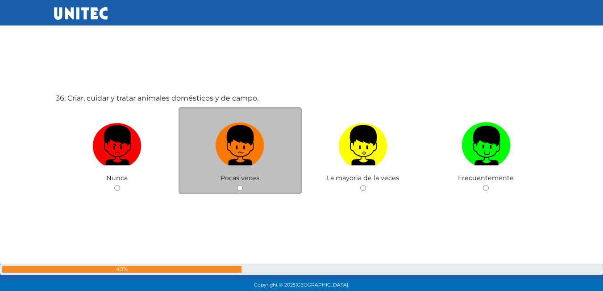
click at [241, 188] on input "radio" at bounding box center [240, 188] width 6 height 6
radio input "true"
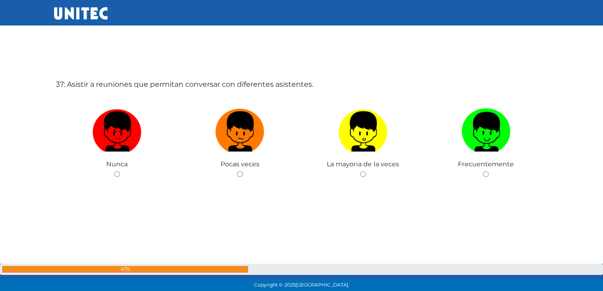
scroll to position [10508, 0]
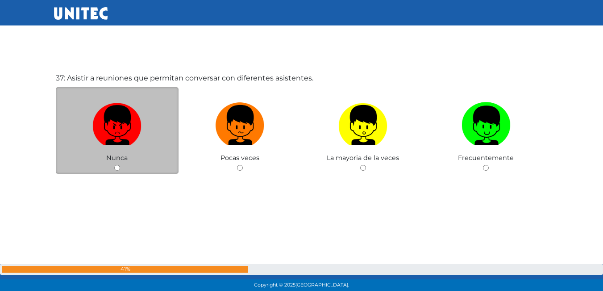
click at [116, 167] on input "radio" at bounding box center [117, 168] width 6 height 6
radio input "true"
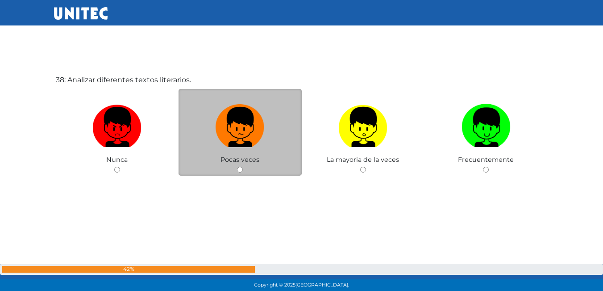
scroll to position [10799, 0]
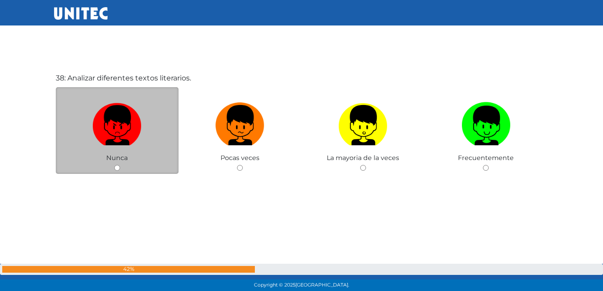
click at [117, 171] on div "Nunca" at bounding box center [117, 130] width 123 height 87
click at [117, 169] on input "radio" at bounding box center [117, 168] width 6 height 6
radio input "true"
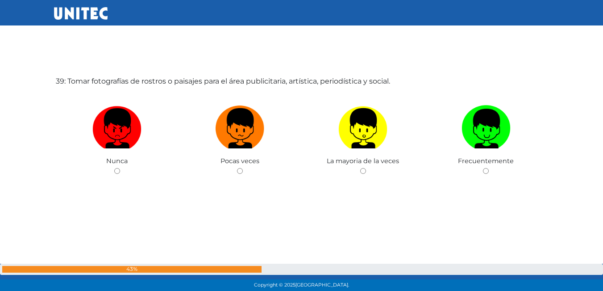
scroll to position [11090, 0]
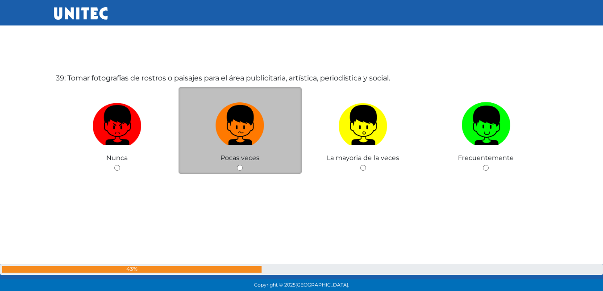
click at [238, 168] on input "radio" at bounding box center [240, 168] width 6 height 6
radio input "true"
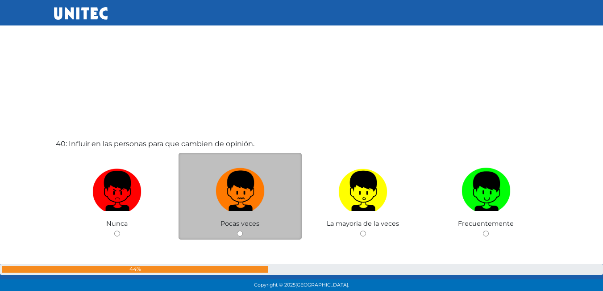
scroll to position [11404, 0]
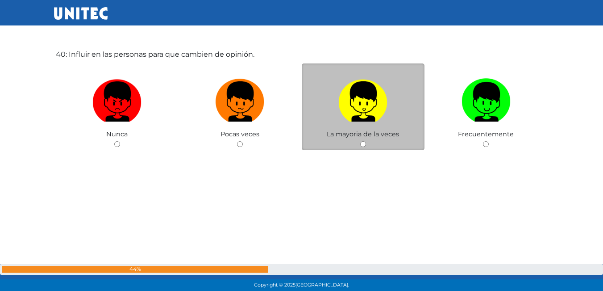
click at [363, 141] on input "radio" at bounding box center [363, 144] width 6 height 6
radio input "true"
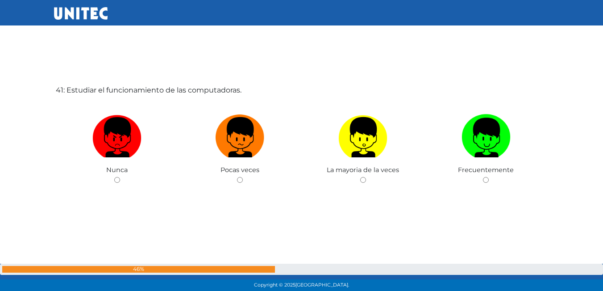
scroll to position [11674, 0]
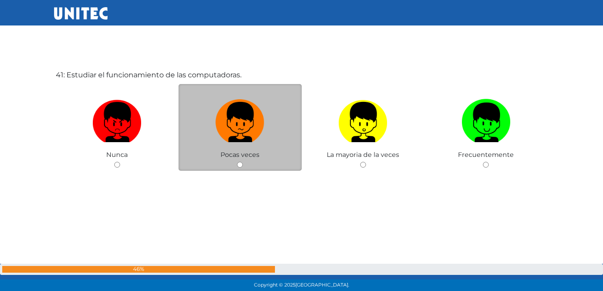
click at [239, 167] on input "radio" at bounding box center [240, 165] width 6 height 6
radio input "true"
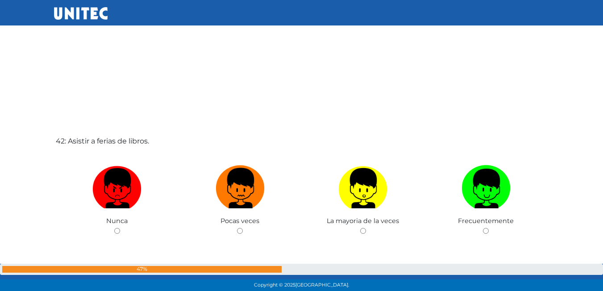
scroll to position [11943, 0]
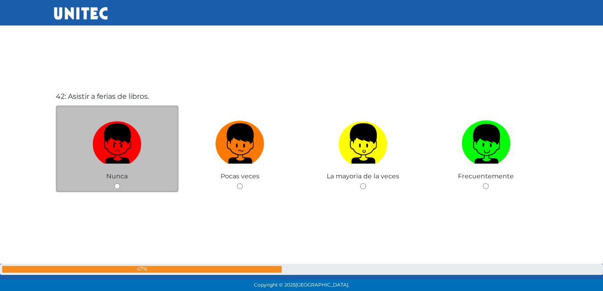
click at [117, 182] on div "Nunca" at bounding box center [117, 148] width 123 height 87
click at [118, 185] on input "radio" at bounding box center [117, 186] width 6 height 6
radio input "true"
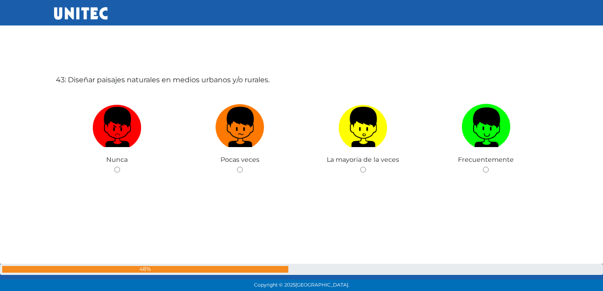
scroll to position [12252, 0]
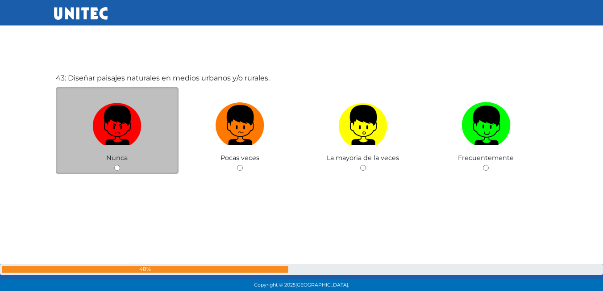
click at [120, 168] on input "radio" at bounding box center [117, 168] width 6 height 6
radio input "true"
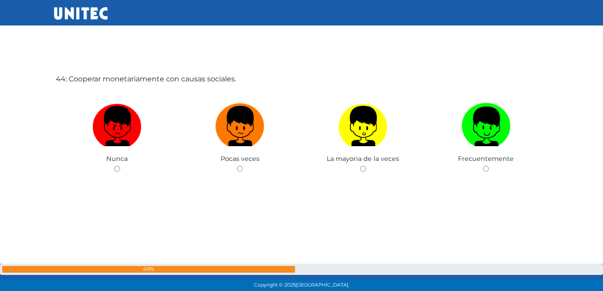
scroll to position [12543, 0]
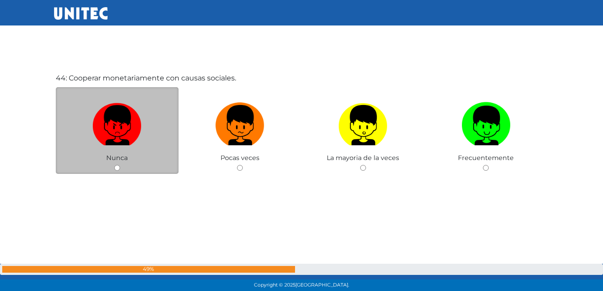
click at [119, 167] on input "radio" at bounding box center [117, 168] width 6 height 6
radio input "true"
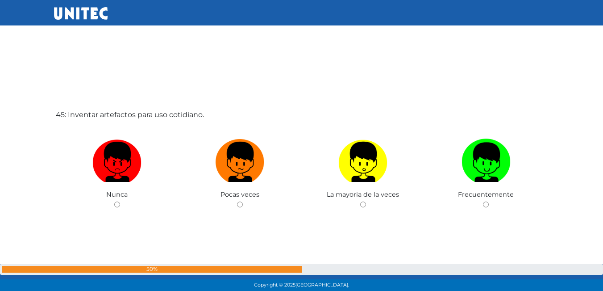
scroll to position [12812, 0]
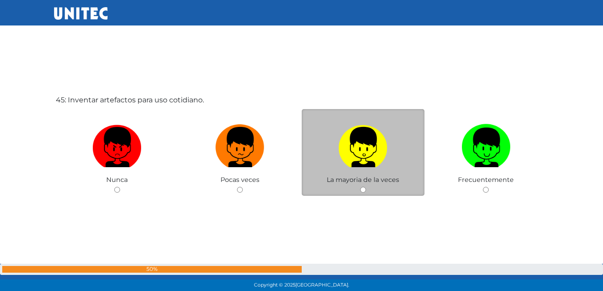
click at [363, 191] on input "radio" at bounding box center [363, 190] width 6 height 6
radio input "true"
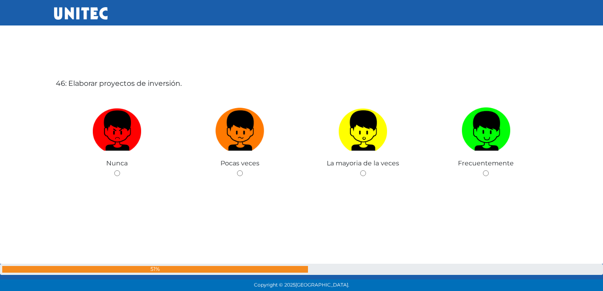
scroll to position [13124, 0]
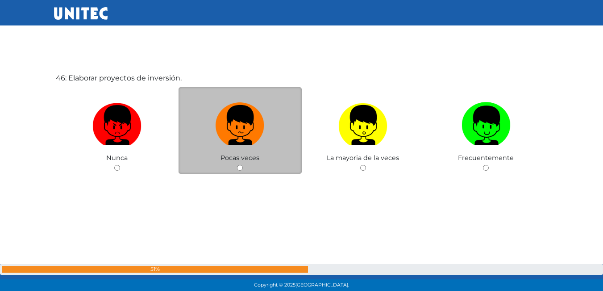
click at [242, 166] on input "radio" at bounding box center [240, 168] width 6 height 6
radio input "true"
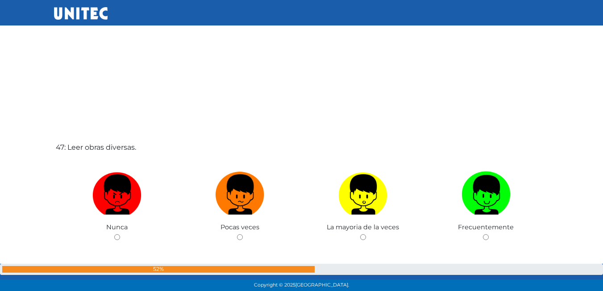
scroll to position [13349, 0]
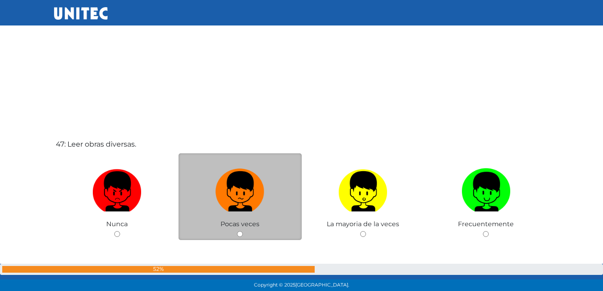
click at [240, 233] on input "radio" at bounding box center [240, 234] width 6 height 6
radio input "true"
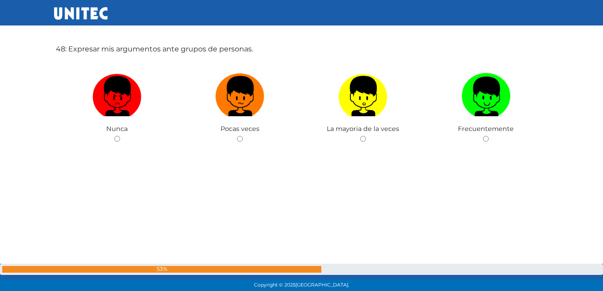
scroll to position [13750, 0]
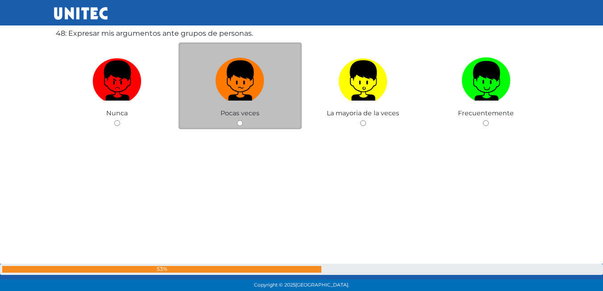
click at [242, 124] on input "radio" at bounding box center [240, 123] width 6 height 6
radio input "true"
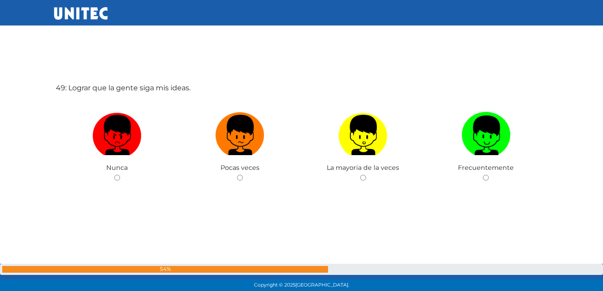
scroll to position [13996, 0]
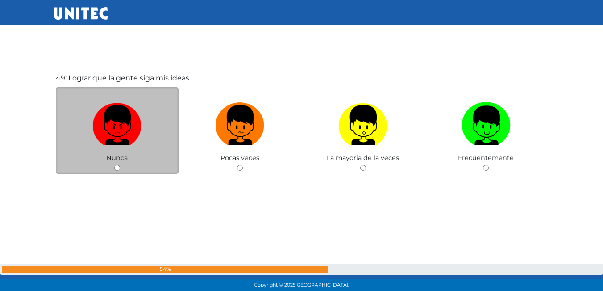
click at [117, 171] on input "radio" at bounding box center [117, 168] width 6 height 6
radio input "true"
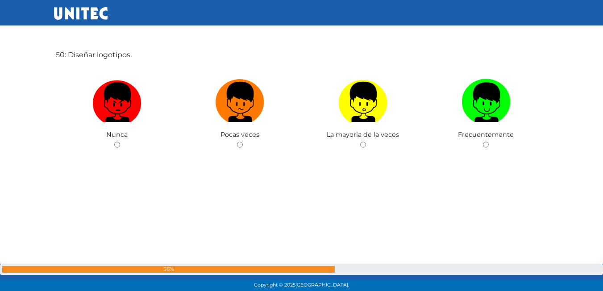
scroll to position [14310, 0]
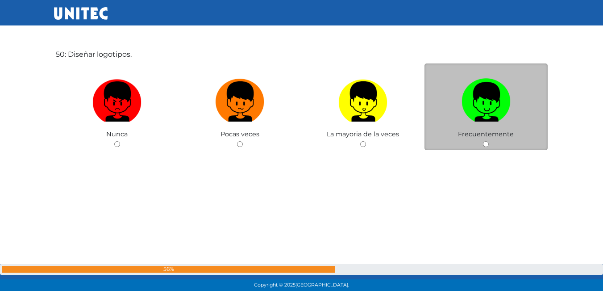
click at [485, 143] on input "radio" at bounding box center [486, 144] width 6 height 6
radio input "true"
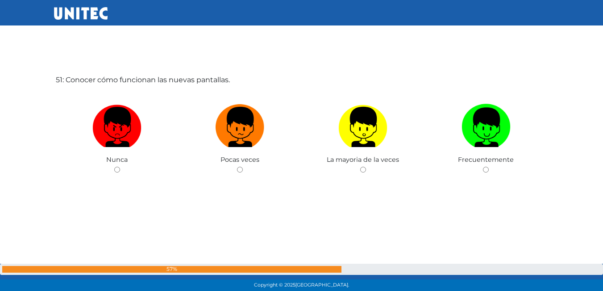
scroll to position [14577, 0]
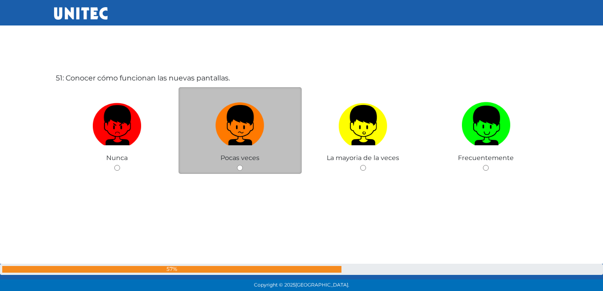
click at [238, 165] on input "radio" at bounding box center [240, 168] width 6 height 6
radio input "true"
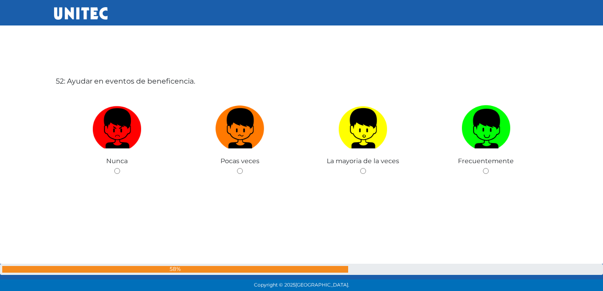
scroll to position [14868, 0]
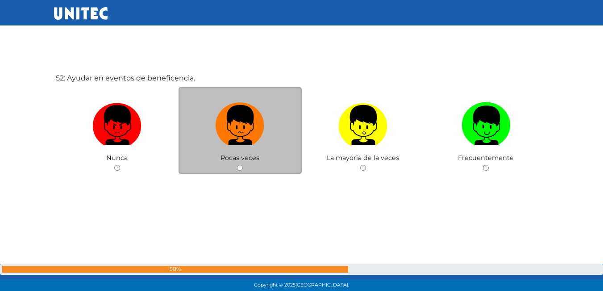
click at [240, 166] on input "radio" at bounding box center [240, 168] width 6 height 6
radio input "true"
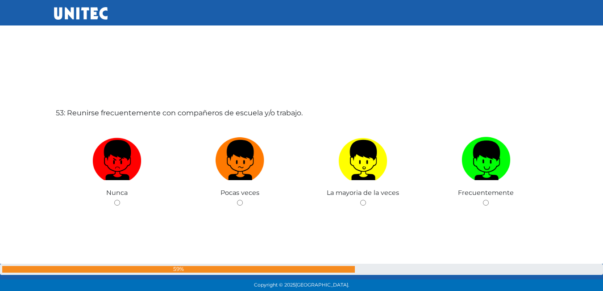
scroll to position [15138, 0]
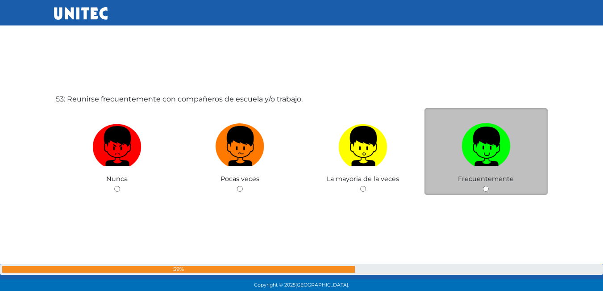
click at [482, 188] on div "Frecuentemente" at bounding box center [486, 151] width 123 height 87
click at [487, 188] on input "radio" at bounding box center [486, 189] width 6 height 6
radio input "true"
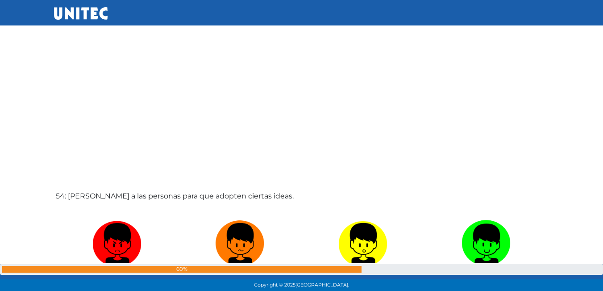
scroll to position [15406, 0]
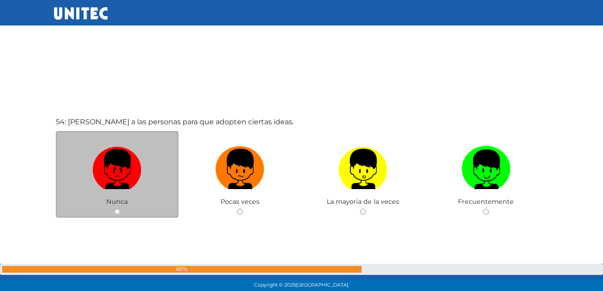
click at [115, 210] on input "radio" at bounding box center [117, 212] width 6 height 6
radio input "true"
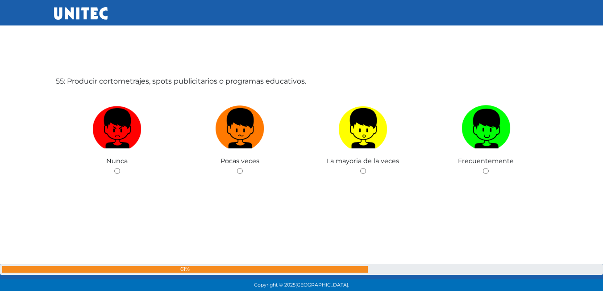
scroll to position [15740, 0]
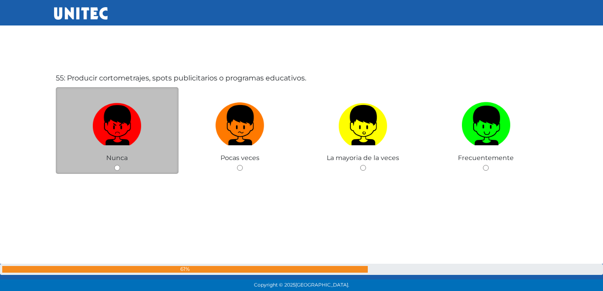
click at [117, 167] on input "radio" at bounding box center [117, 168] width 6 height 6
radio input "true"
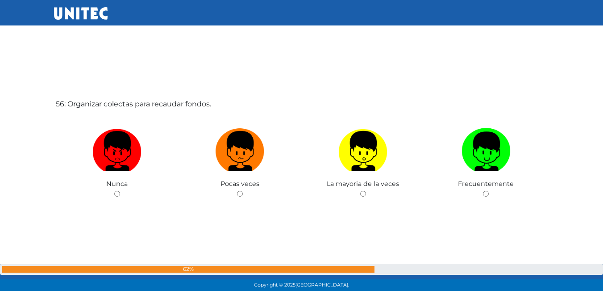
scroll to position [16008, 0]
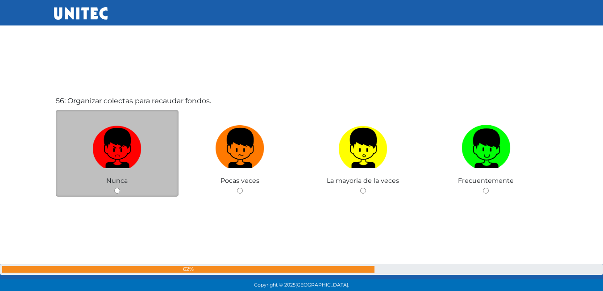
click at [121, 192] on div "Nunca" at bounding box center [117, 153] width 123 height 87
click at [116, 190] on input "radio" at bounding box center [117, 191] width 6 height 6
radio input "true"
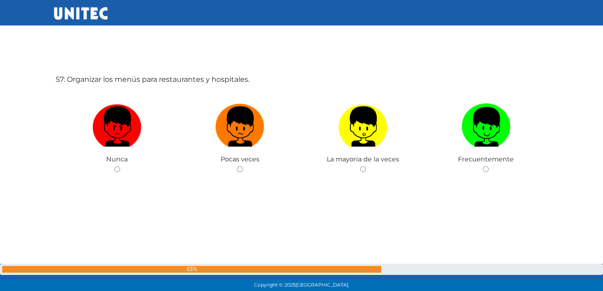
scroll to position [16321, 0]
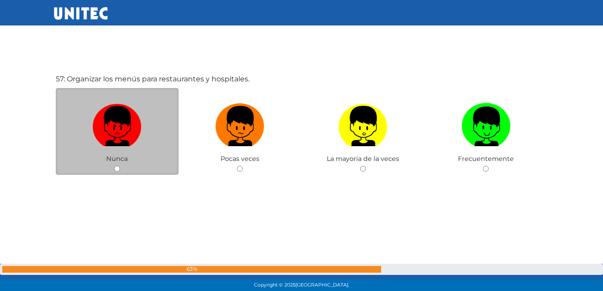
click at [114, 170] on input "radio" at bounding box center [117, 169] width 6 height 6
radio input "true"
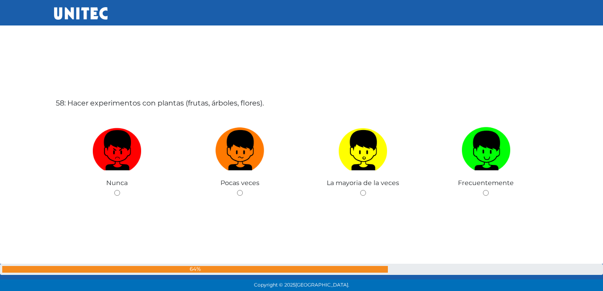
scroll to position [16612, 0]
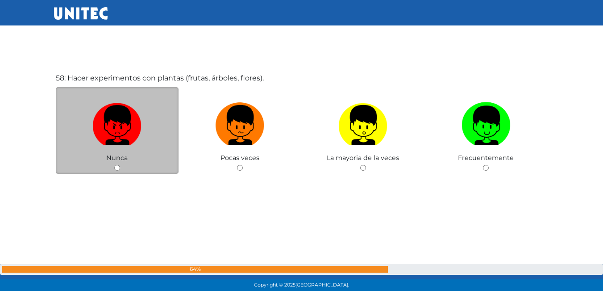
click at [118, 168] on input "radio" at bounding box center [117, 168] width 6 height 6
radio input "true"
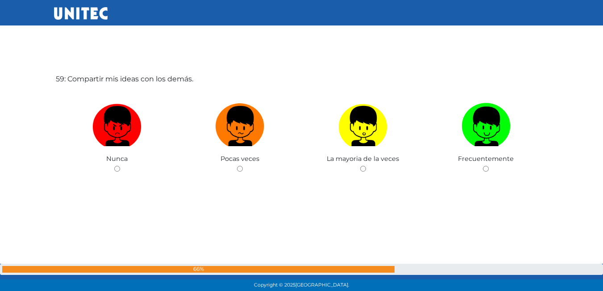
scroll to position [16903, 0]
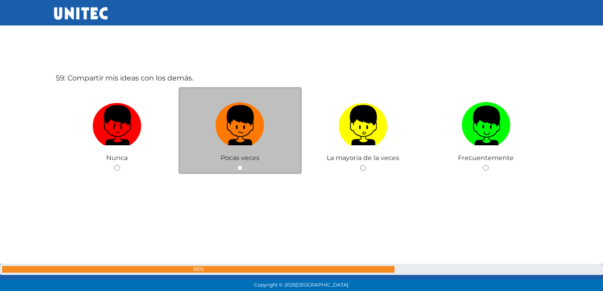
click at [239, 170] on input "radio" at bounding box center [240, 168] width 6 height 6
radio input "true"
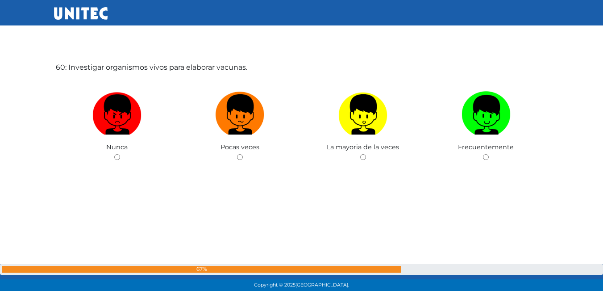
scroll to position [17217, 0]
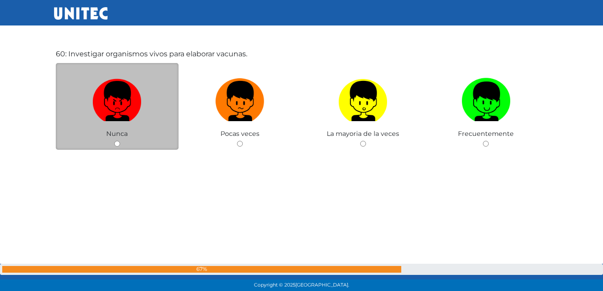
click at [116, 141] on input "radio" at bounding box center [117, 144] width 6 height 6
radio input "true"
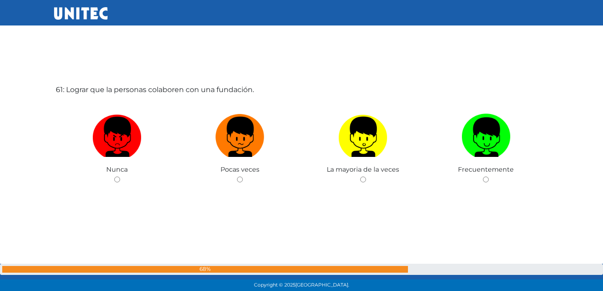
scroll to position [17488, 0]
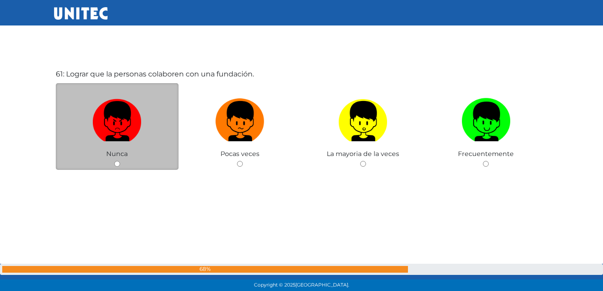
click at [119, 161] on input "radio" at bounding box center [117, 164] width 6 height 6
radio input "true"
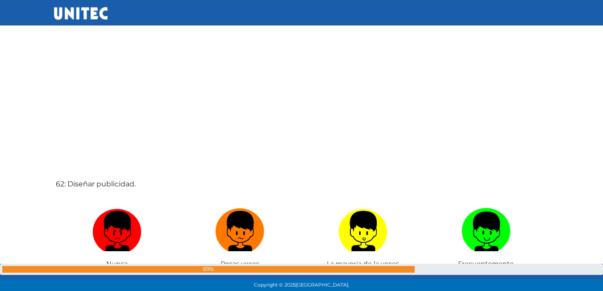
scroll to position [17803, 0]
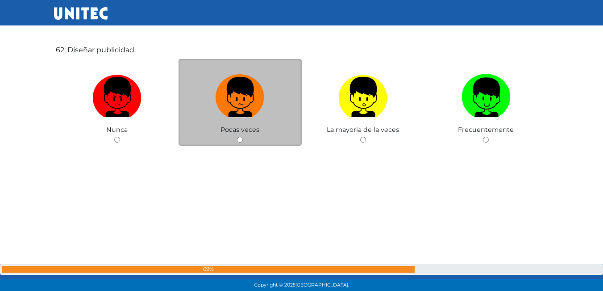
click at [241, 139] on input "radio" at bounding box center [240, 140] width 6 height 6
radio input "true"
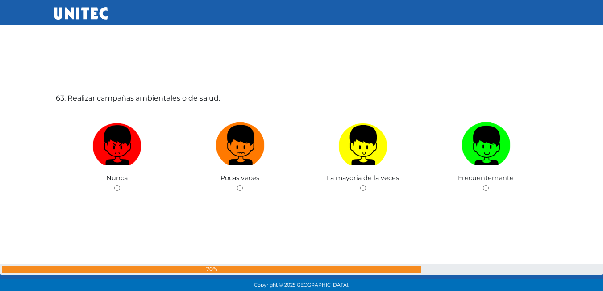
scroll to position [18061, 0]
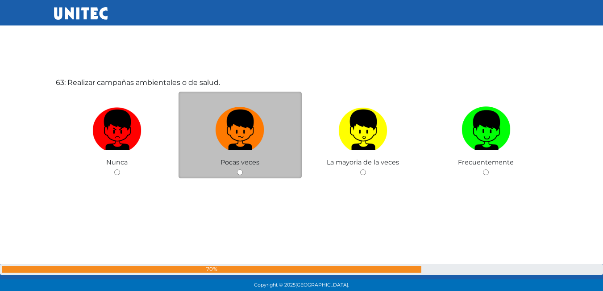
click at [238, 173] on input "radio" at bounding box center [240, 172] width 6 height 6
radio input "true"
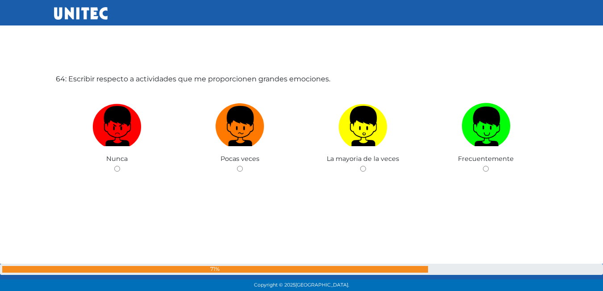
scroll to position [18356, 0]
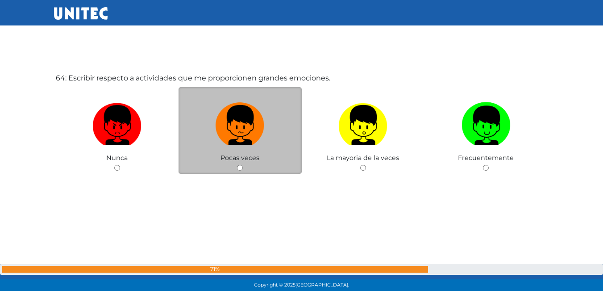
click at [242, 166] on input "radio" at bounding box center [240, 168] width 6 height 6
radio input "true"
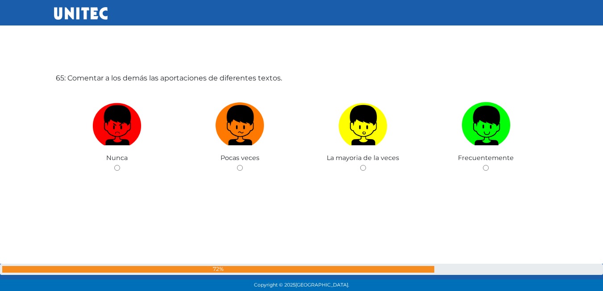
click at [242, 166] on input "radio" at bounding box center [240, 168] width 6 height 6
radio input "true"
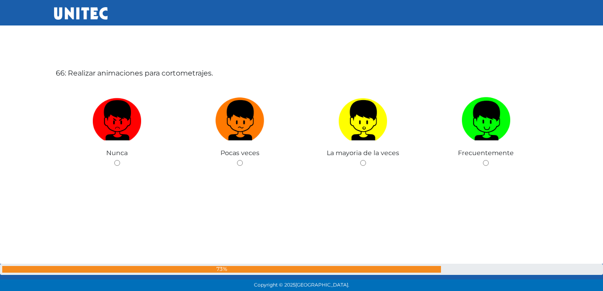
scroll to position [18985, 0]
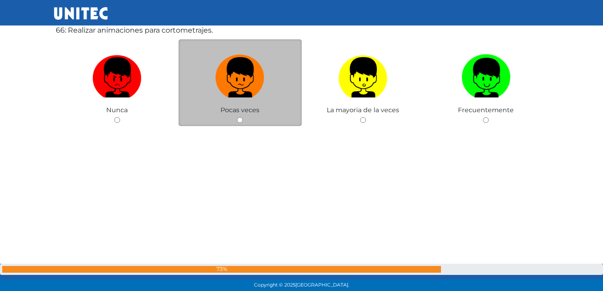
click at [239, 117] on input "radio" at bounding box center [240, 120] width 6 height 6
radio input "true"
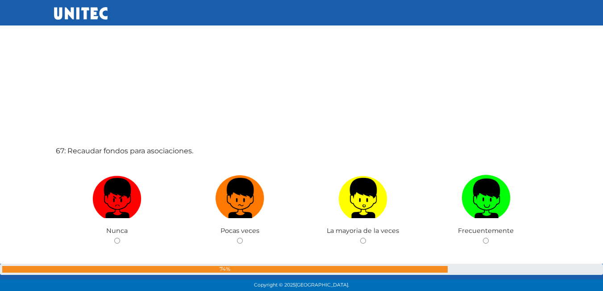
scroll to position [19234, 0]
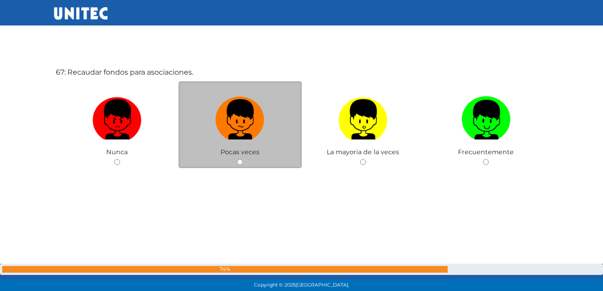
click at [238, 158] on div "Pocas veces" at bounding box center [240, 124] width 123 height 87
click at [238, 161] on input "radio" at bounding box center [240, 162] width 6 height 6
radio input "true"
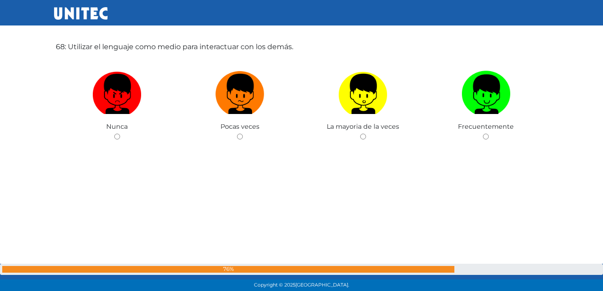
scroll to position [19550, 0]
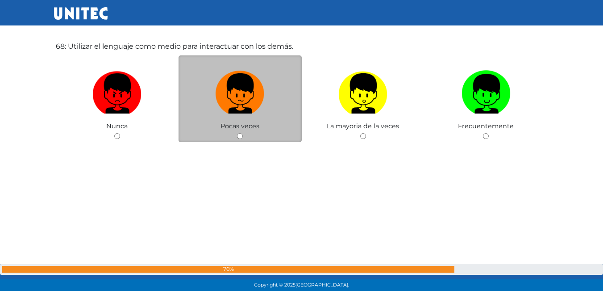
click at [234, 133] on div "Pocas veces" at bounding box center [240, 98] width 123 height 87
click at [240, 135] on input "radio" at bounding box center [240, 136] width 6 height 6
radio input "true"
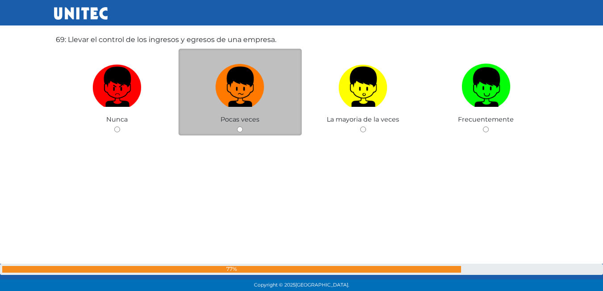
click at [239, 131] on input "radio" at bounding box center [240, 129] width 6 height 6
radio input "true"
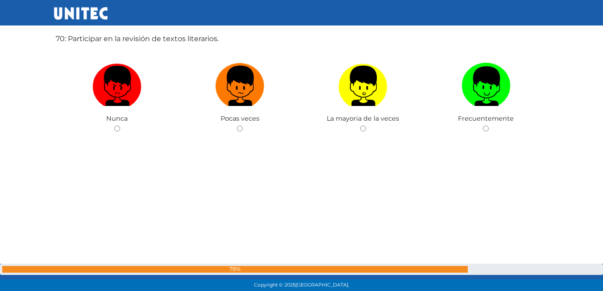
scroll to position [20140, 0]
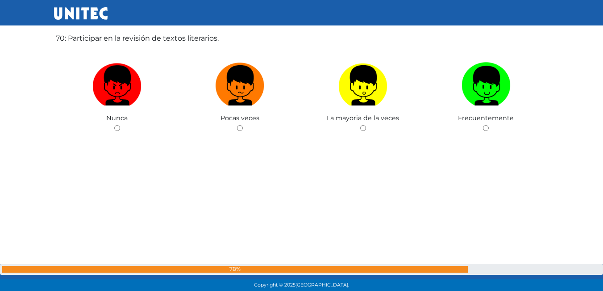
click at [238, 130] on input "radio" at bounding box center [240, 128] width 6 height 6
radio input "true"
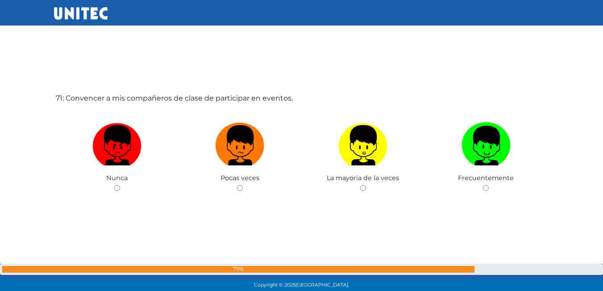
scroll to position [20391, 0]
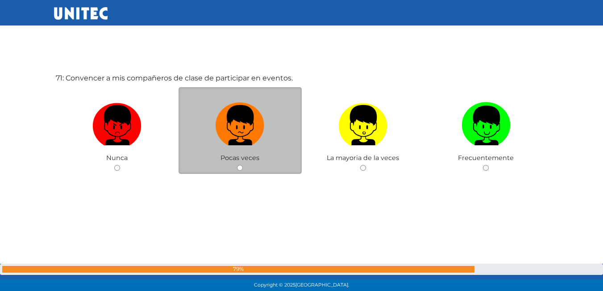
click at [238, 159] on span "Pocas veces" at bounding box center [240, 158] width 39 height 8
click at [242, 165] on input "radio" at bounding box center [240, 168] width 6 height 6
radio input "true"
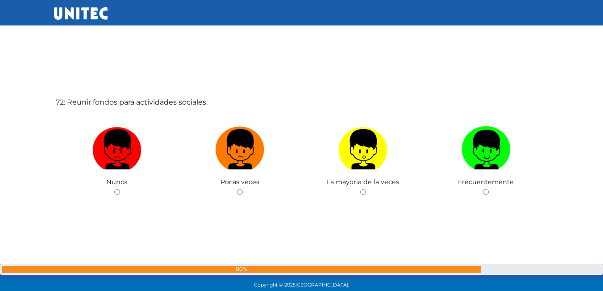
scroll to position [20681, 0]
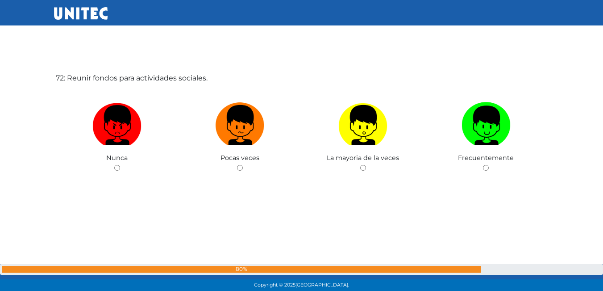
click at [242, 165] on input "radio" at bounding box center [240, 168] width 6 height 6
radio input "true"
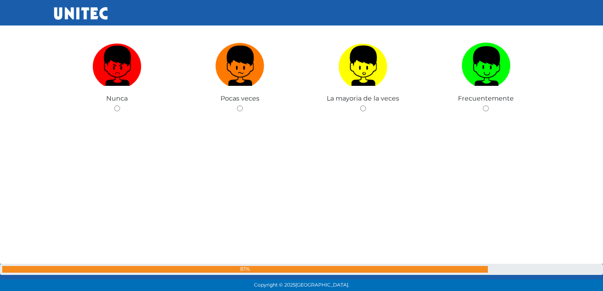
scroll to position [21038, 0]
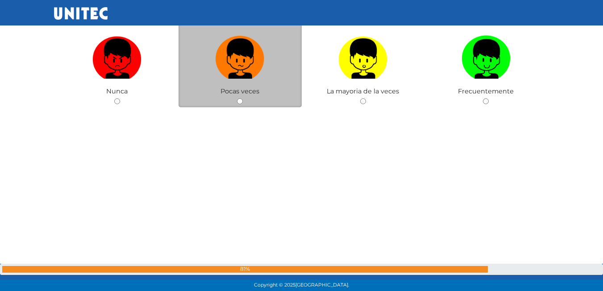
click at [243, 100] on div "Pocas veces" at bounding box center [240, 64] width 123 height 87
click at [237, 104] on input "radio" at bounding box center [240, 101] width 6 height 6
radio input "true"
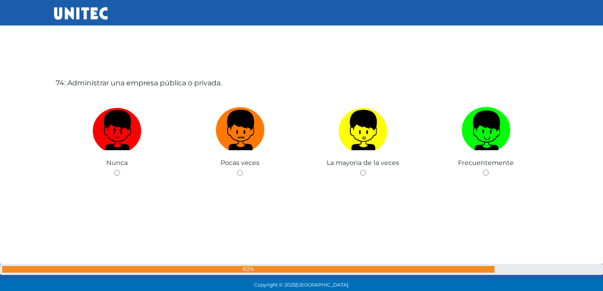
scroll to position [21255, 0]
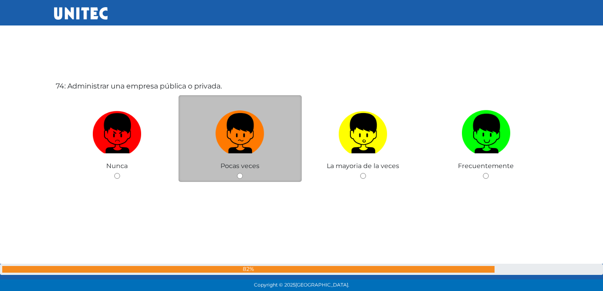
click at [238, 175] on input "radio" at bounding box center [240, 176] width 6 height 6
radio input "true"
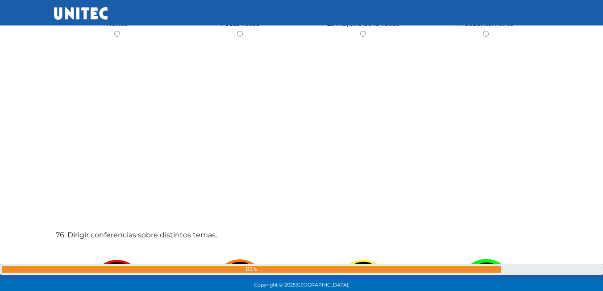
scroll to position [21509, 0]
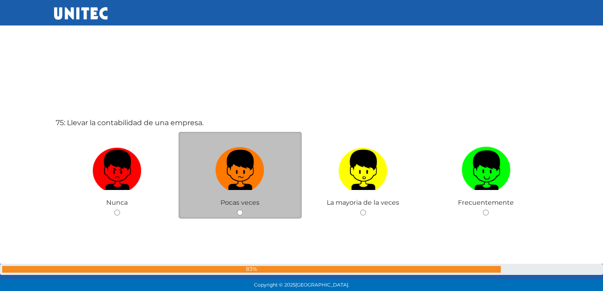
click at [240, 211] on input "radio" at bounding box center [240, 212] width 6 height 6
radio input "true"
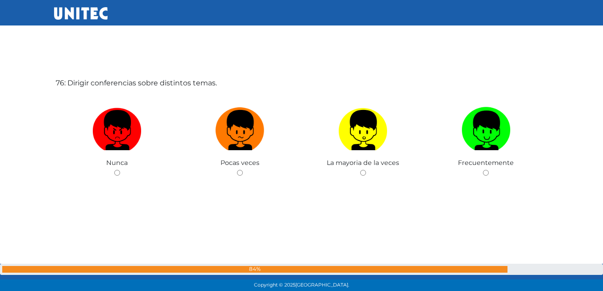
scroll to position [21844, 0]
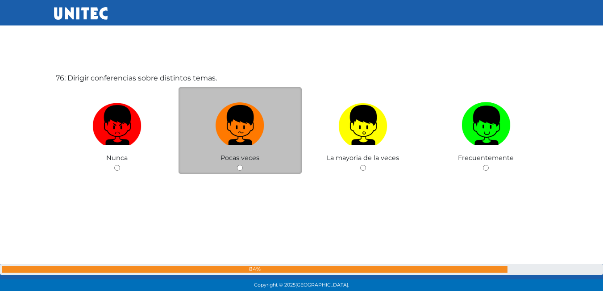
click at [236, 172] on div "Pocas veces" at bounding box center [240, 130] width 123 height 87
click at [238, 166] on input "radio" at bounding box center [240, 168] width 6 height 6
radio input "true"
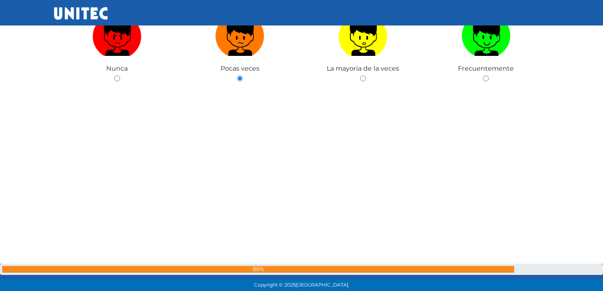
scroll to position [22067, 0]
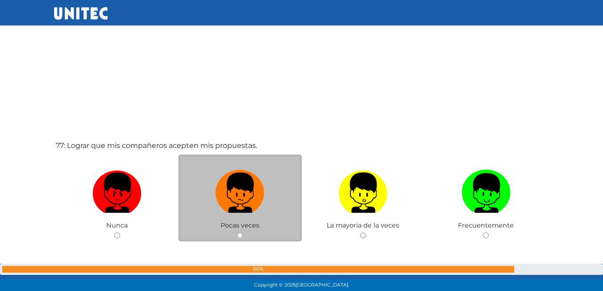
click at [236, 237] on div "Pocas veces" at bounding box center [240, 197] width 123 height 87
click at [240, 232] on input "radio" at bounding box center [240, 235] width 6 height 6
radio input "true"
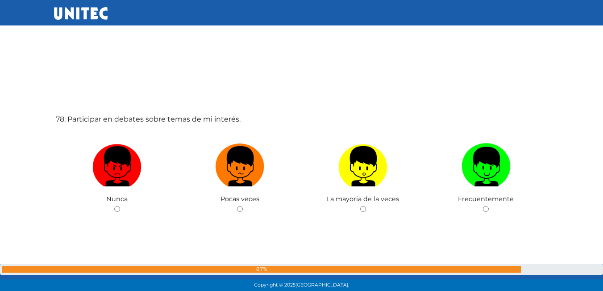
scroll to position [22425, 0]
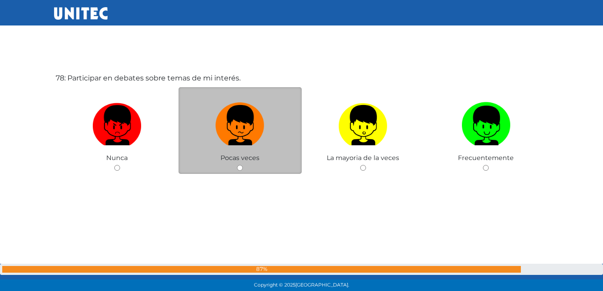
click at [237, 163] on div "Pocas veces" at bounding box center [240, 130] width 123 height 87
click at [241, 168] on input "radio" at bounding box center [240, 168] width 6 height 6
radio input "true"
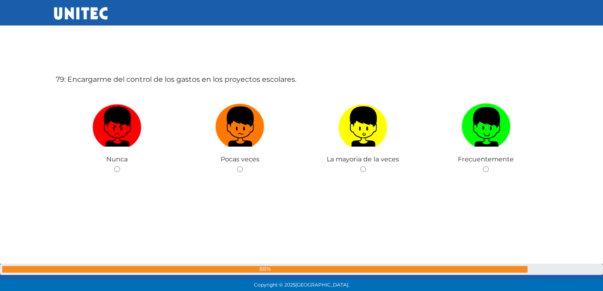
scroll to position [22716, 0]
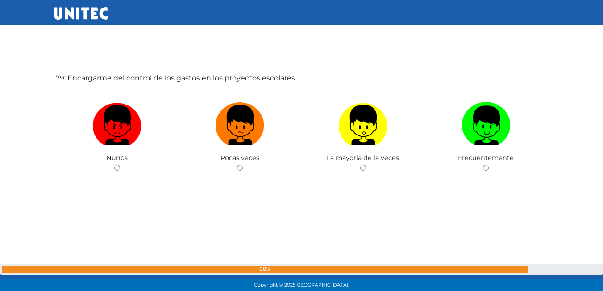
click at [242, 170] on input "radio" at bounding box center [240, 168] width 6 height 6
radio input "true"
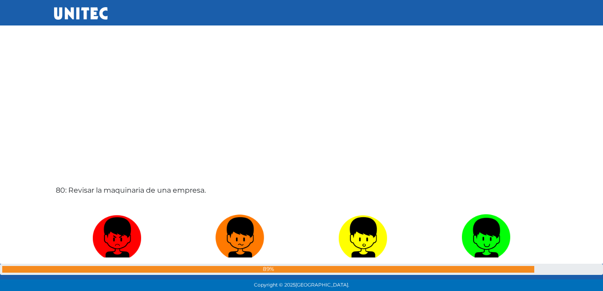
scroll to position [22984, 0]
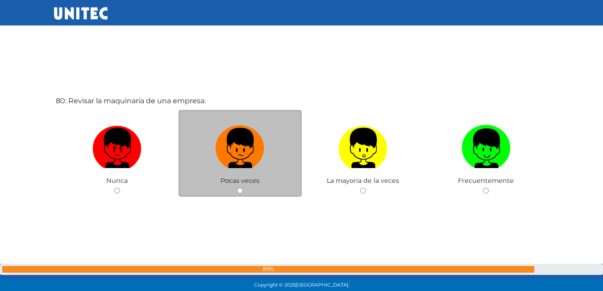
click at [243, 186] on div "Pocas veces" at bounding box center [240, 153] width 123 height 87
click at [239, 189] on input "radio" at bounding box center [240, 191] width 6 height 6
radio input "true"
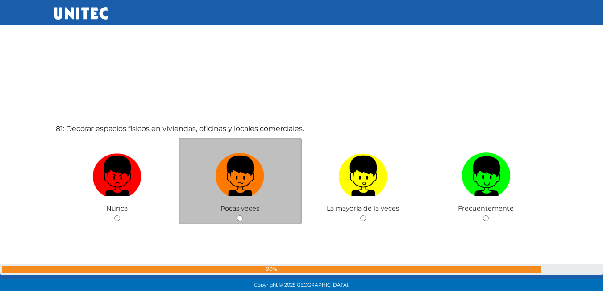
scroll to position [23325, 0]
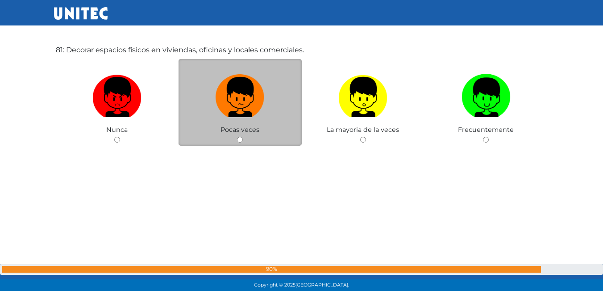
click at [242, 142] on input "radio" at bounding box center [240, 140] width 6 height 6
radio input "true"
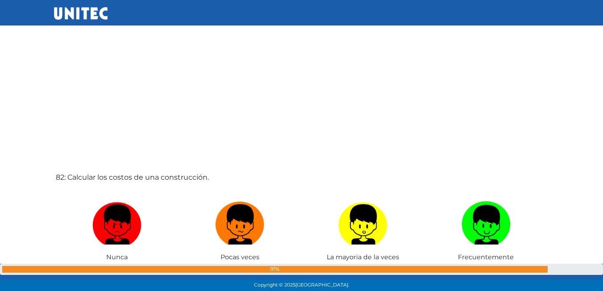
scroll to position [23540, 0]
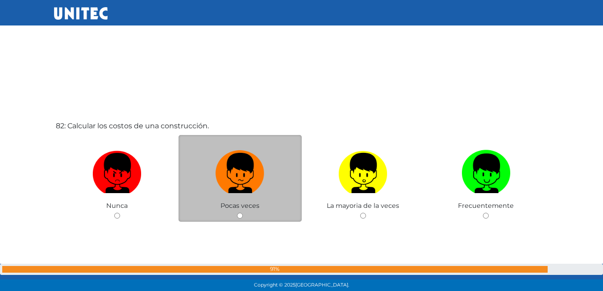
click at [241, 214] on input "radio" at bounding box center [240, 216] width 6 height 6
radio input "true"
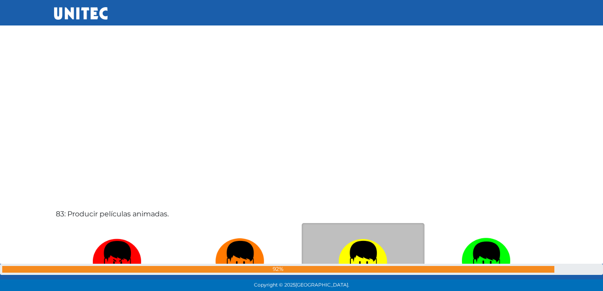
scroll to position [23877, 0]
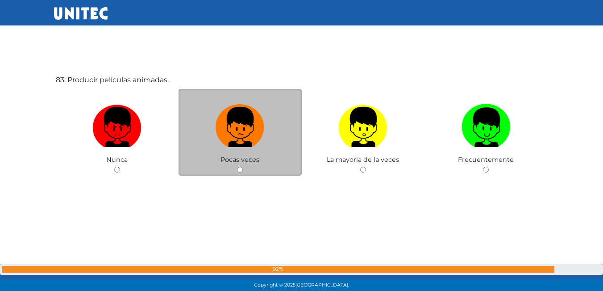
click at [239, 165] on div "Pocas veces" at bounding box center [240, 132] width 123 height 87
click at [240, 166] on div "Pocas veces" at bounding box center [240, 132] width 123 height 87
click at [243, 173] on div "Pocas veces" at bounding box center [240, 132] width 123 height 87
click at [241, 170] on input "radio" at bounding box center [240, 170] width 6 height 6
radio input "true"
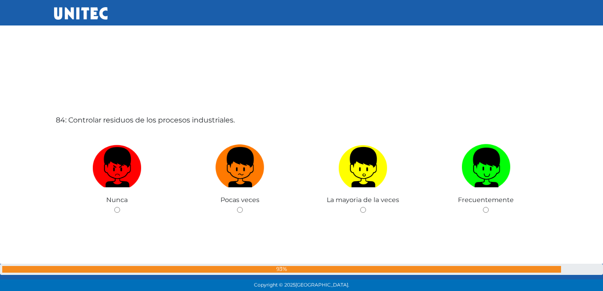
scroll to position [24128, 0]
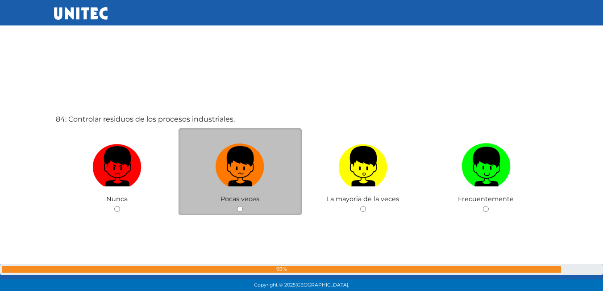
click at [242, 207] on input "radio" at bounding box center [240, 209] width 6 height 6
radio input "true"
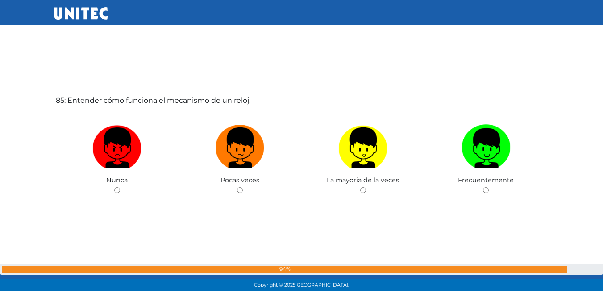
scroll to position [24442, 0]
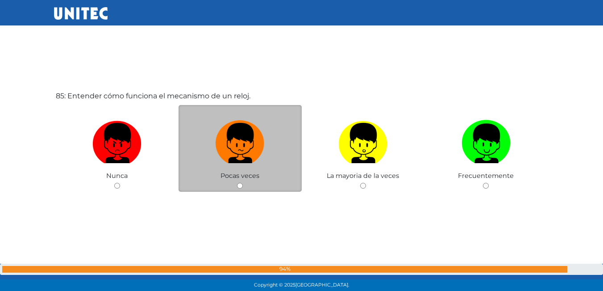
click at [244, 187] on div "Pocas veces" at bounding box center [240, 148] width 123 height 87
drag, startPoint x: 239, startPoint y: 182, endPoint x: 247, endPoint y: 190, distance: 11.1
click at [242, 183] on div "Pocas veces" at bounding box center [240, 148] width 123 height 87
click at [241, 187] on input "radio" at bounding box center [240, 186] width 6 height 6
radio input "true"
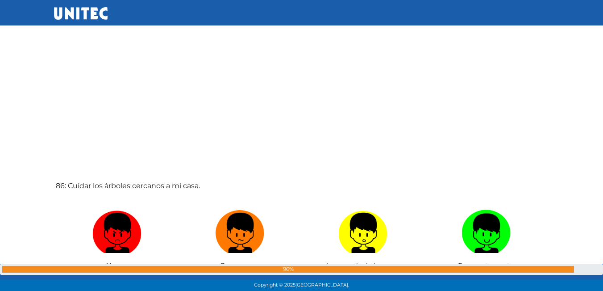
scroll to position [24712, 0]
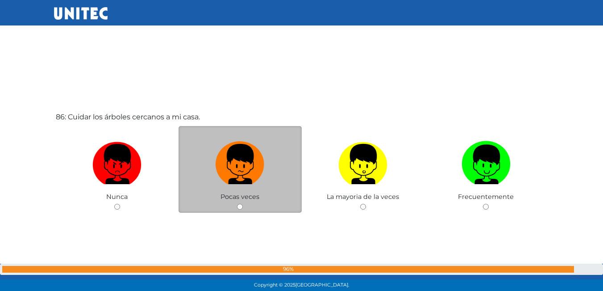
click at [239, 203] on div "Pocas veces" at bounding box center [240, 169] width 123 height 87
click at [239, 207] on input "radio" at bounding box center [240, 207] width 6 height 6
radio input "true"
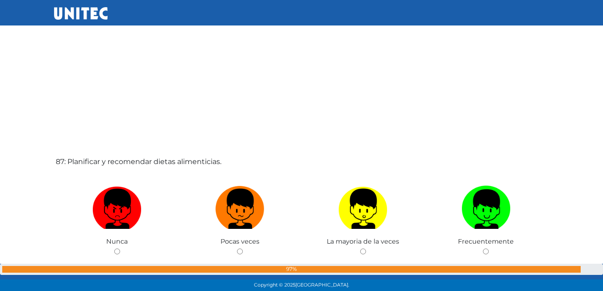
scroll to position [24979, 0]
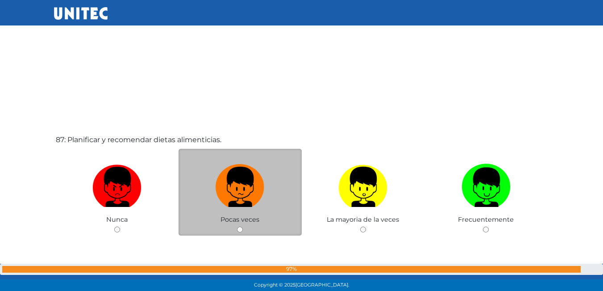
click at [240, 228] on input "radio" at bounding box center [240, 229] width 6 height 6
radio input "true"
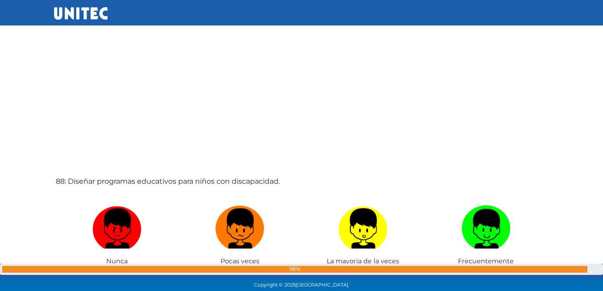
scroll to position [25320, 0]
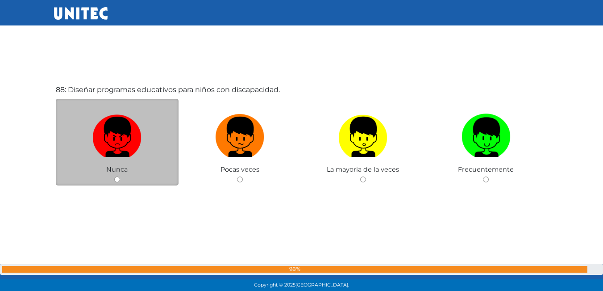
click at [115, 179] on input "radio" at bounding box center [117, 179] width 6 height 6
radio input "true"
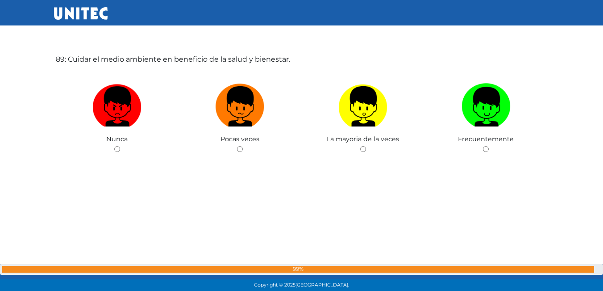
scroll to position [25589, 0]
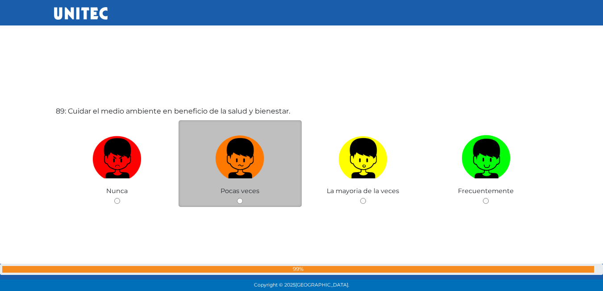
click at [238, 199] on input "radio" at bounding box center [240, 201] width 6 height 6
radio input "true"
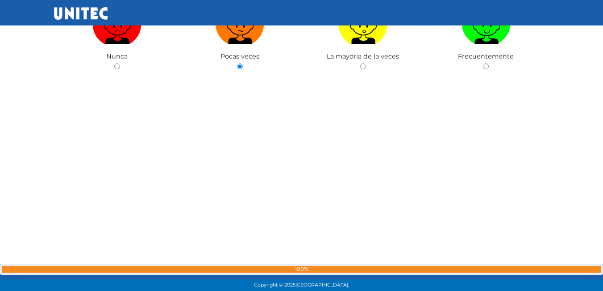
scroll to position [25858, 0]
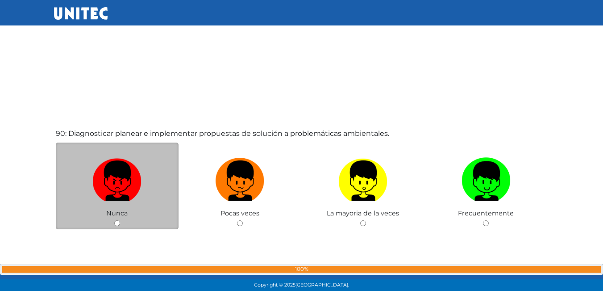
click at [118, 225] on input "radio" at bounding box center [117, 223] width 6 height 6
radio input "true"
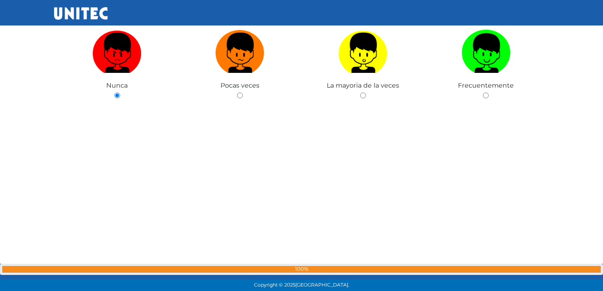
scroll to position [26069, 0]
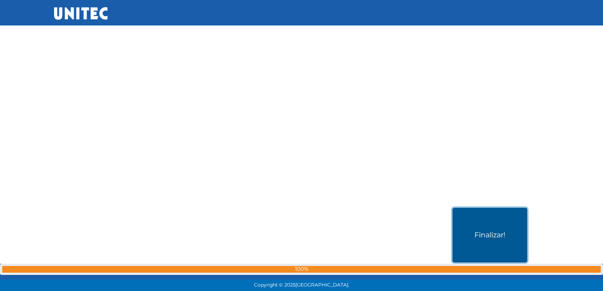
click at [456, 224] on button "Finalizar!" at bounding box center [490, 235] width 75 height 54
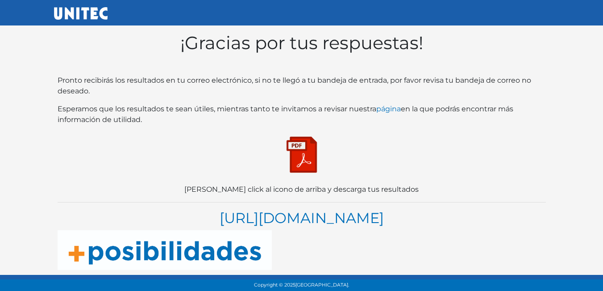
click at [301, 163] on img at bounding box center [301, 154] width 45 height 45
